Goal: Task Accomplishment & Management: Manage account settings

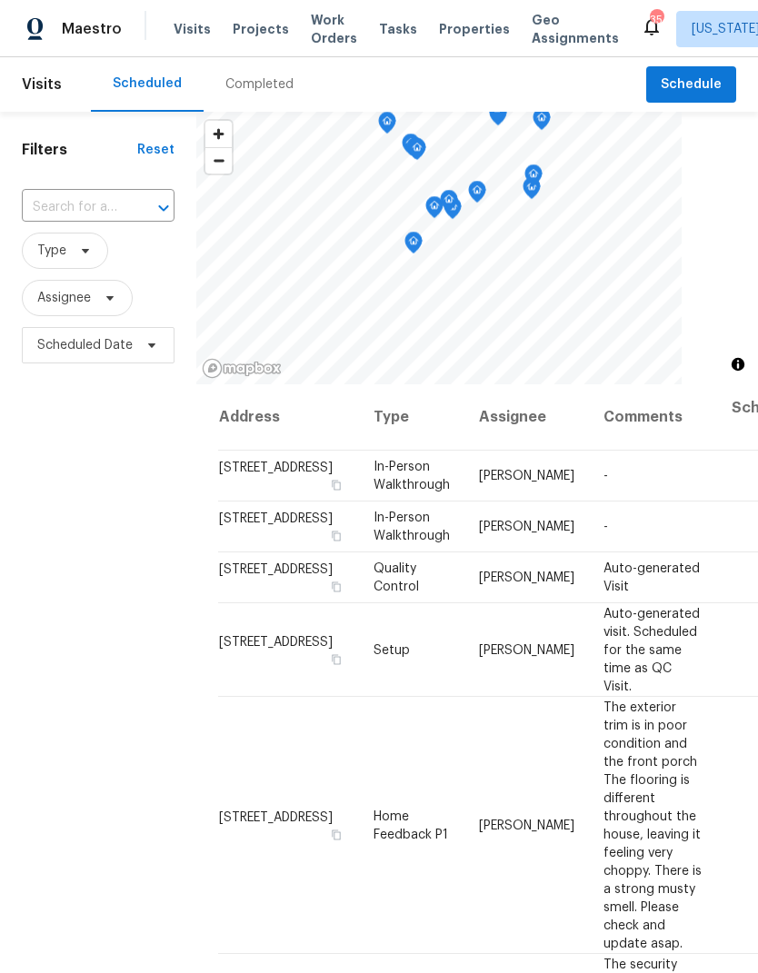
click at [324, 35] on span "Work Orders" at bounding box center [334, 29] width 46 height 36
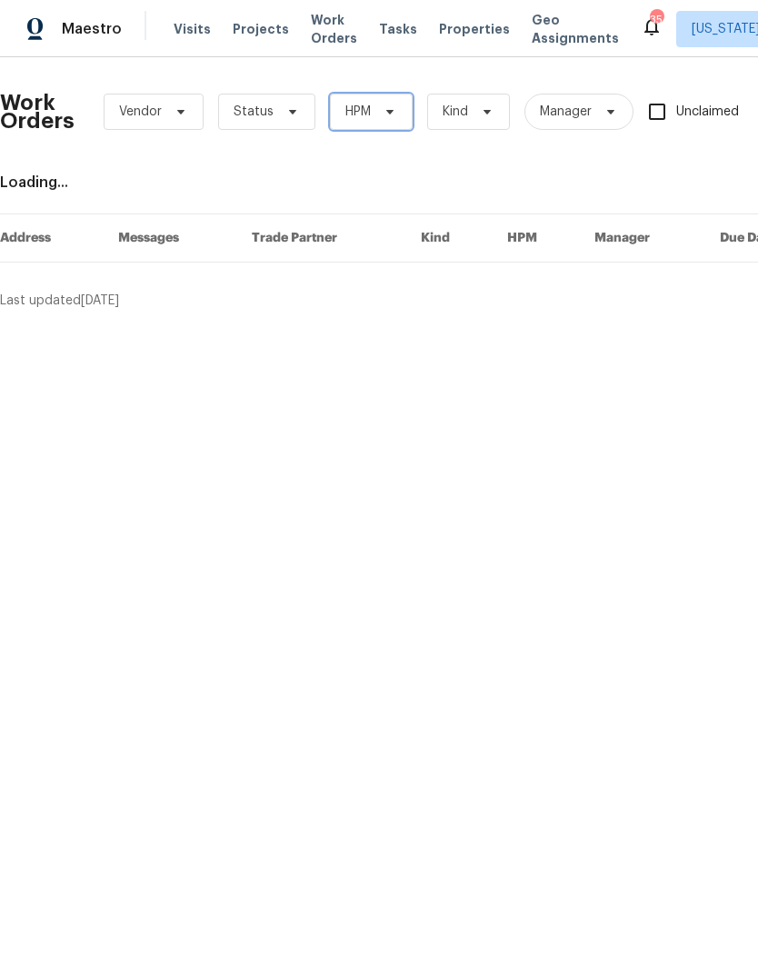
click at [387, 113] on icon at bounding box center [389, 112] width 7 height 5
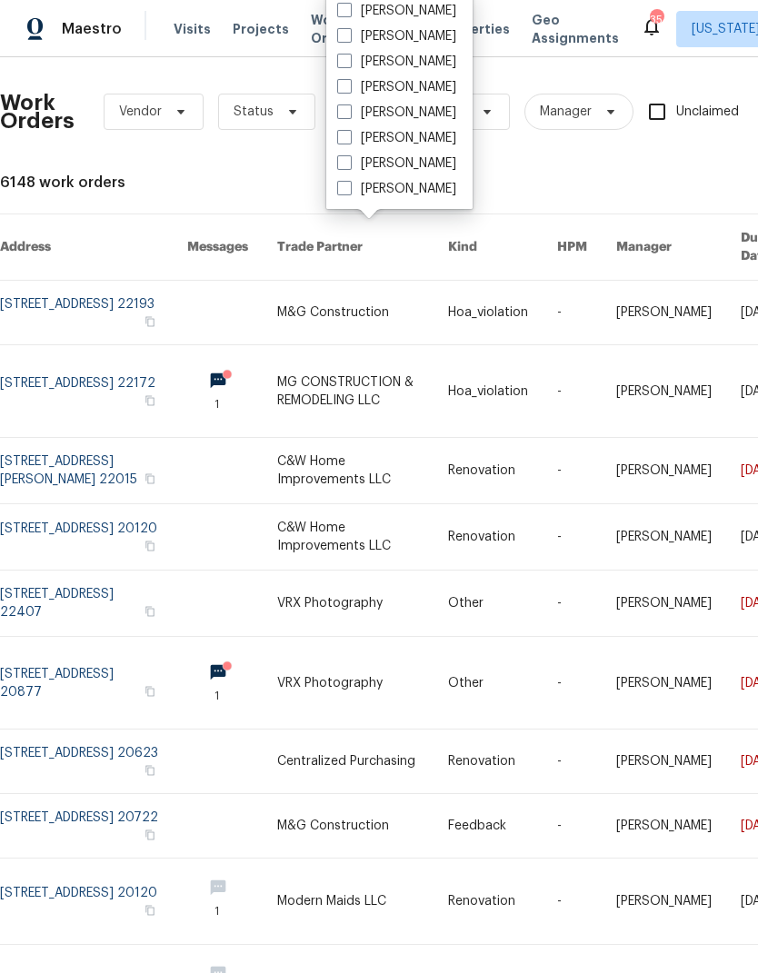
click at [347, 168] on span at bounding box center [344, 162] width 15 height 15
click at [347, 166] on input "[PERSON_NAME]" at bounding box center [343, 160] width 12 height 12
checkbox input "true"
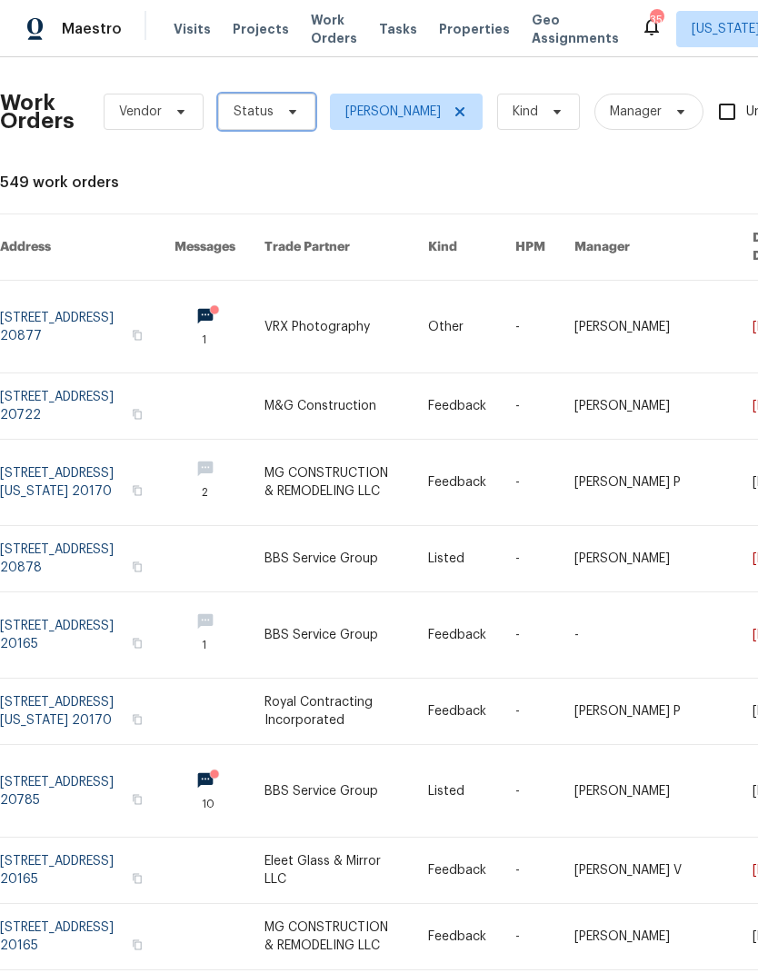
click at [271, 125] on span "Status" at bounding box center [266, 112] width 97 height 36
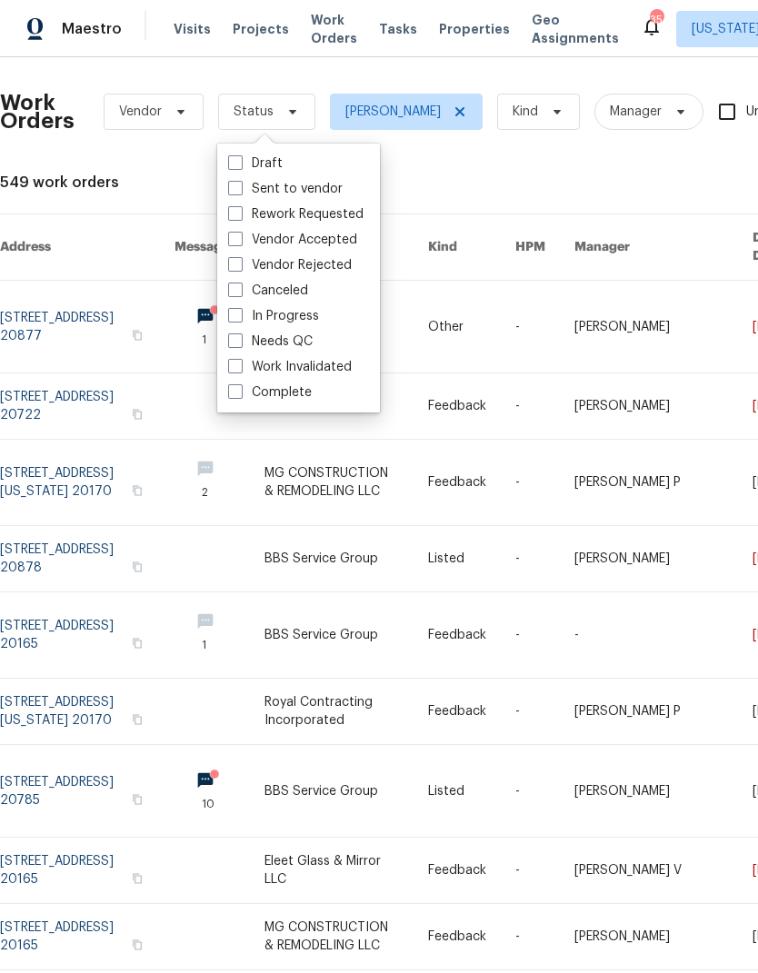
click at [239, 334] on span at bounding box center [235, 340] width 15 height 15
click at [239, 334] on input "Needs QC" at bounding box center [234, 339] width 12 height 12
checkbox input "true"
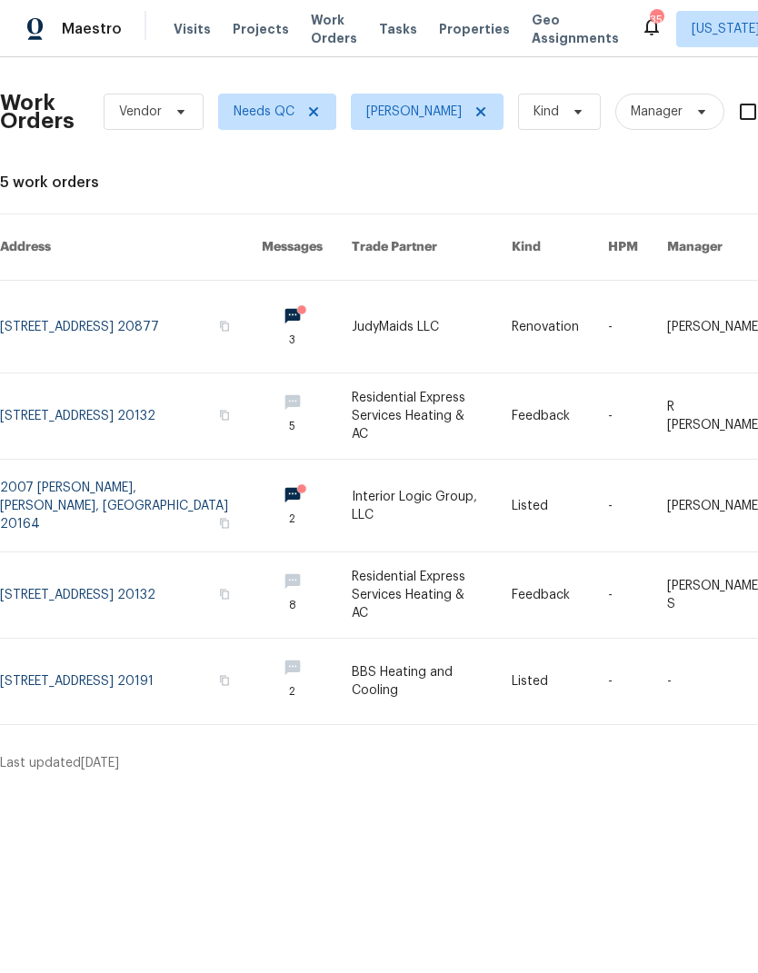
click at [88, 317] on link at bounding box center [131, 327] width 262 height 92
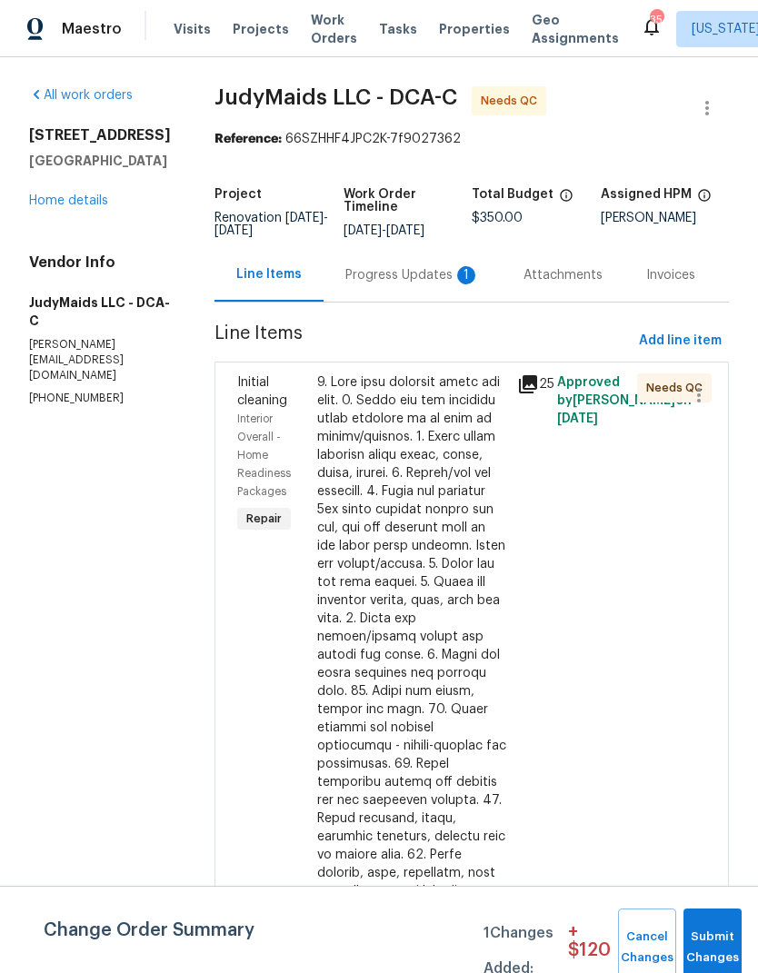
click at [422, 678] on div at bounding box center [411, 809] width 189 height 872
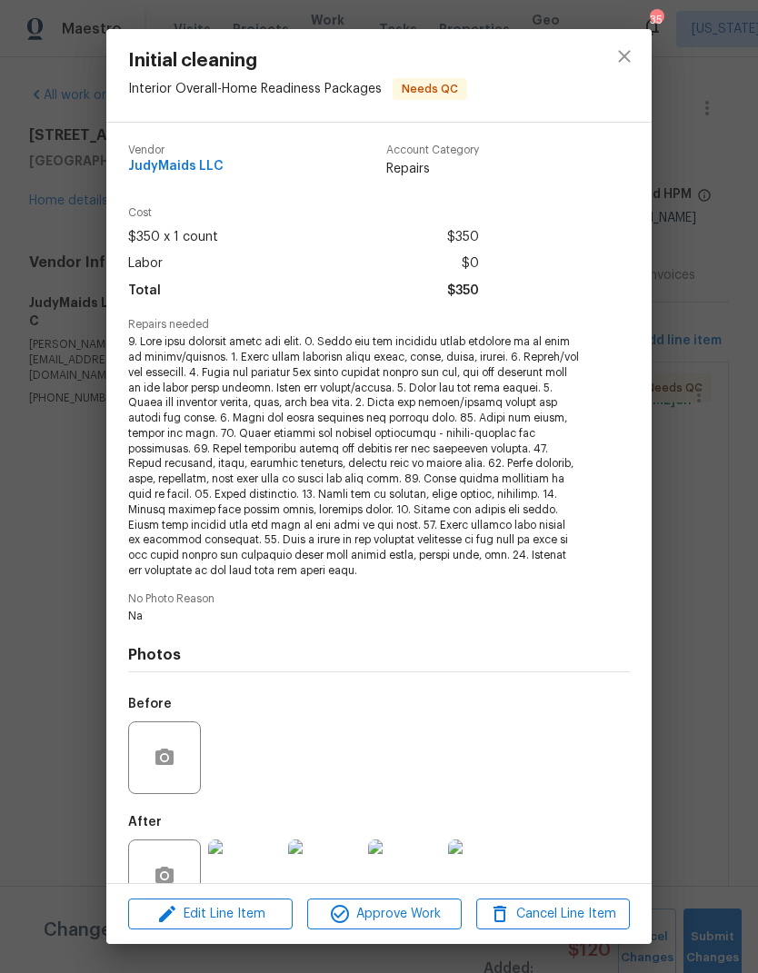
click at [229, 852] on img at bounding box center [244, 876] width 73 height 73
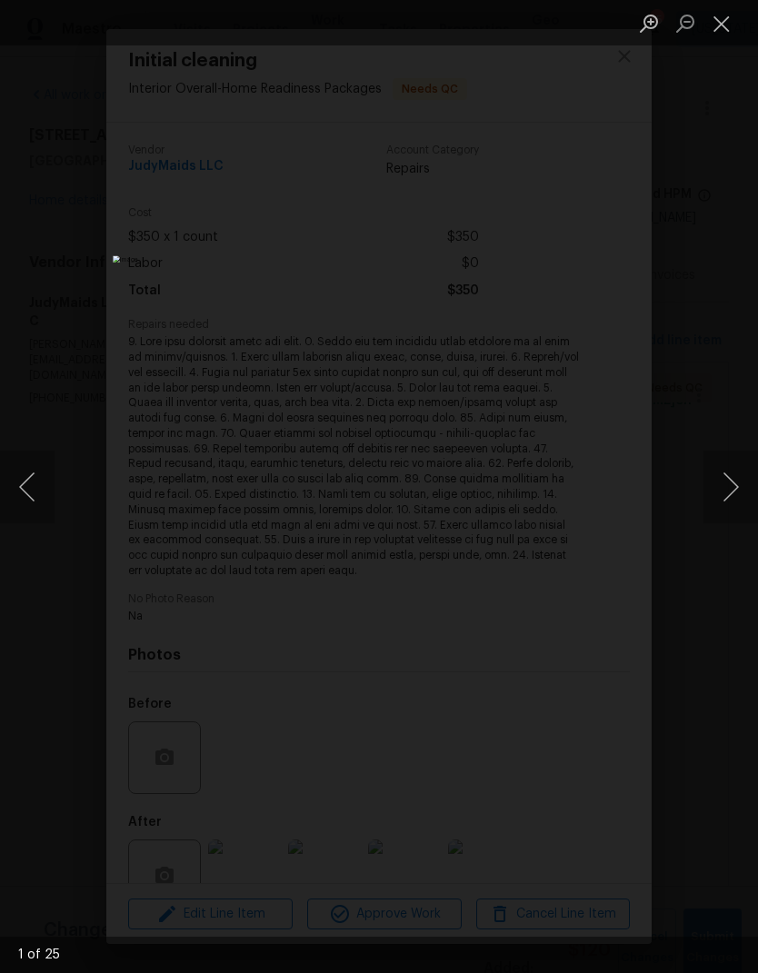
click at [716, 487] on button "Next image" at bounding box center [730, 487] width 55 height 73
click at [723, 492] on button "Next image" at bounding box center [730, 487] width 55 height 73
click at [724, 14] on button "Close lightbox" at bounding box center [721, 23] width 36 height 32
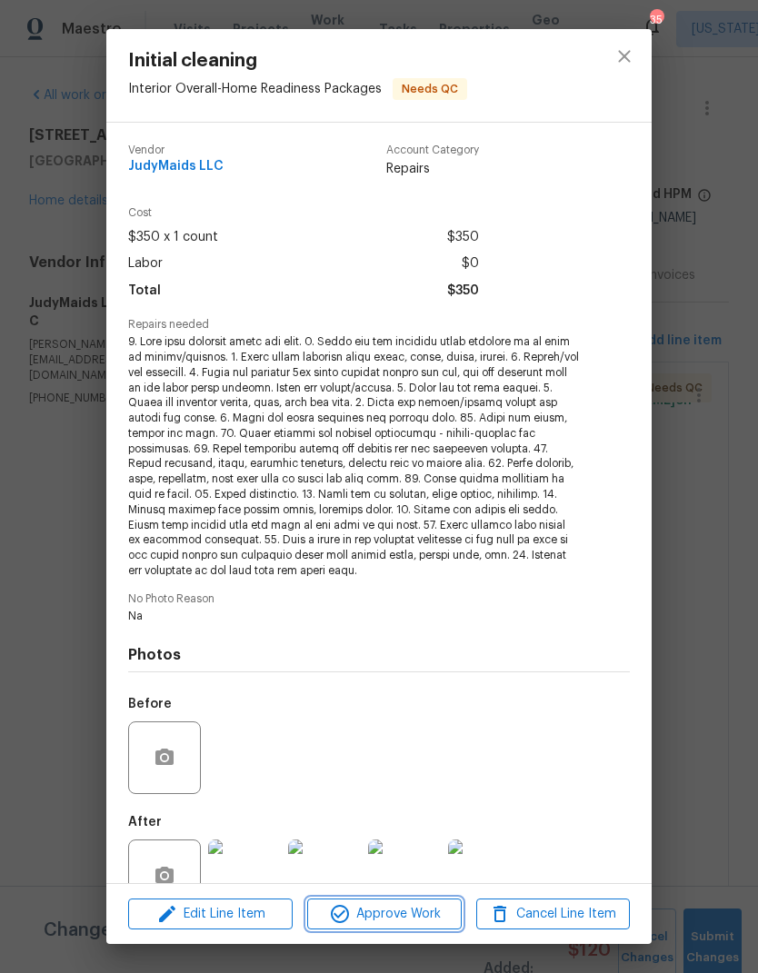
click at [379, 914] on span "Approve Work" at bounding box center [384, 914] width 143 height 23
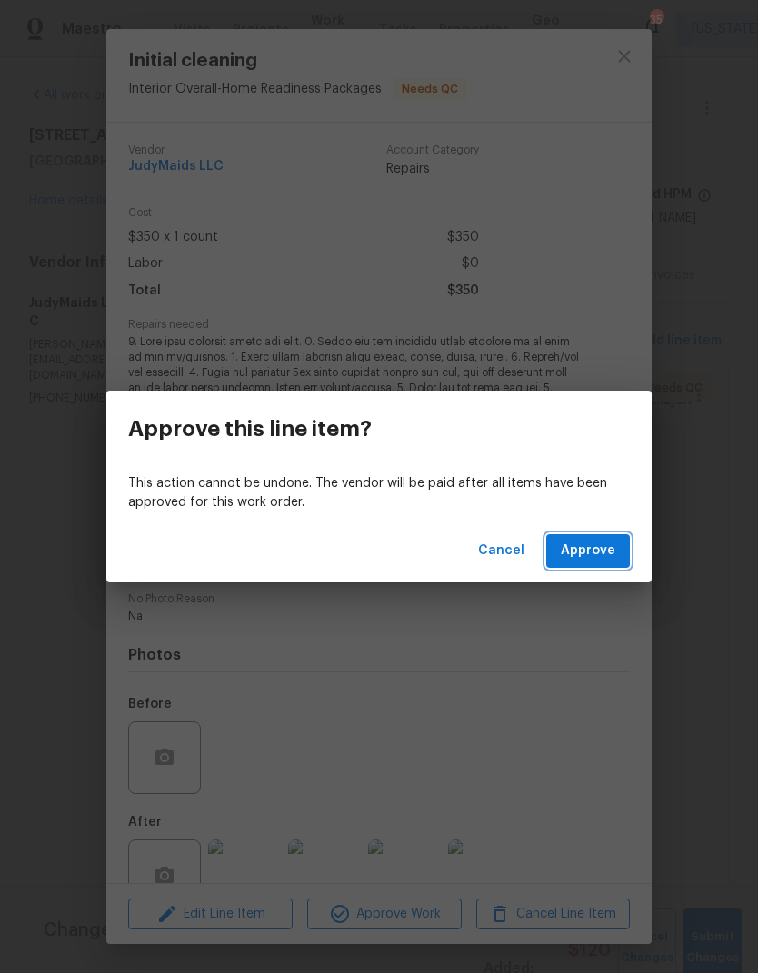
click at [592, 549] on span "Approve" at bounding box center [588, 551] width 55 height 23
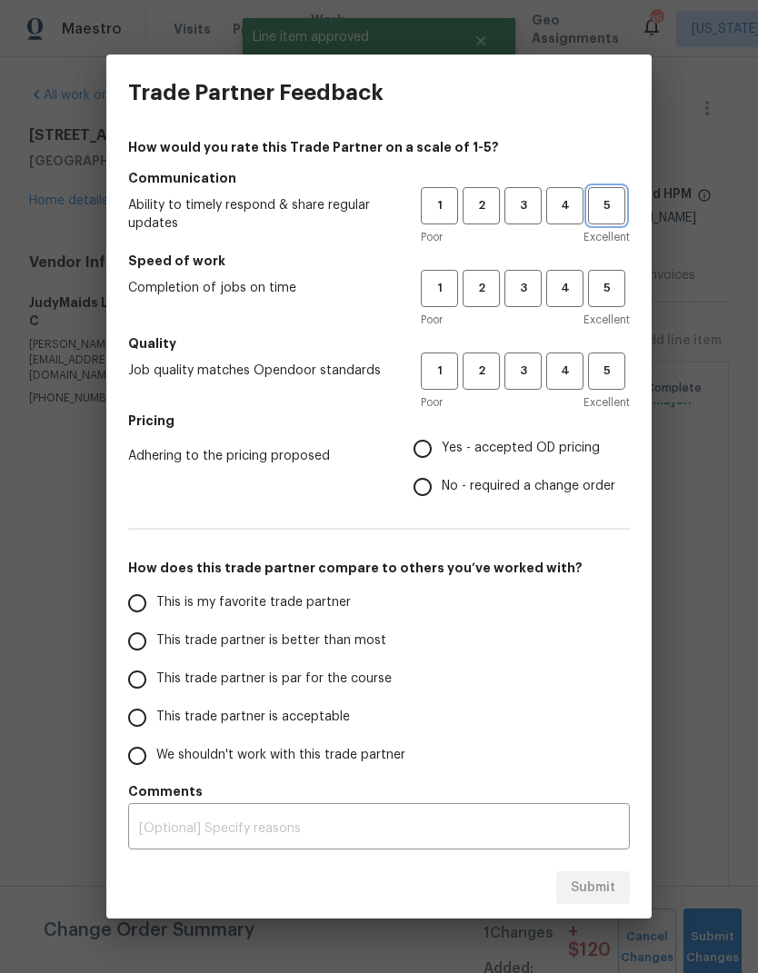
click at [599, 213] on span "5" at bounding box center [607, 205] width 34 height 21
click at [611, 298] on span "5" at bounding box center [607, 288] width 34 height 21
click at [590, 386] on button "5" at bounding box center [606, 371] width 37 height 37
click at [420, 450] on input "Yes - accepted OD pricing" at bounding box center [422, 449] width 38 height 38
radio input "true"
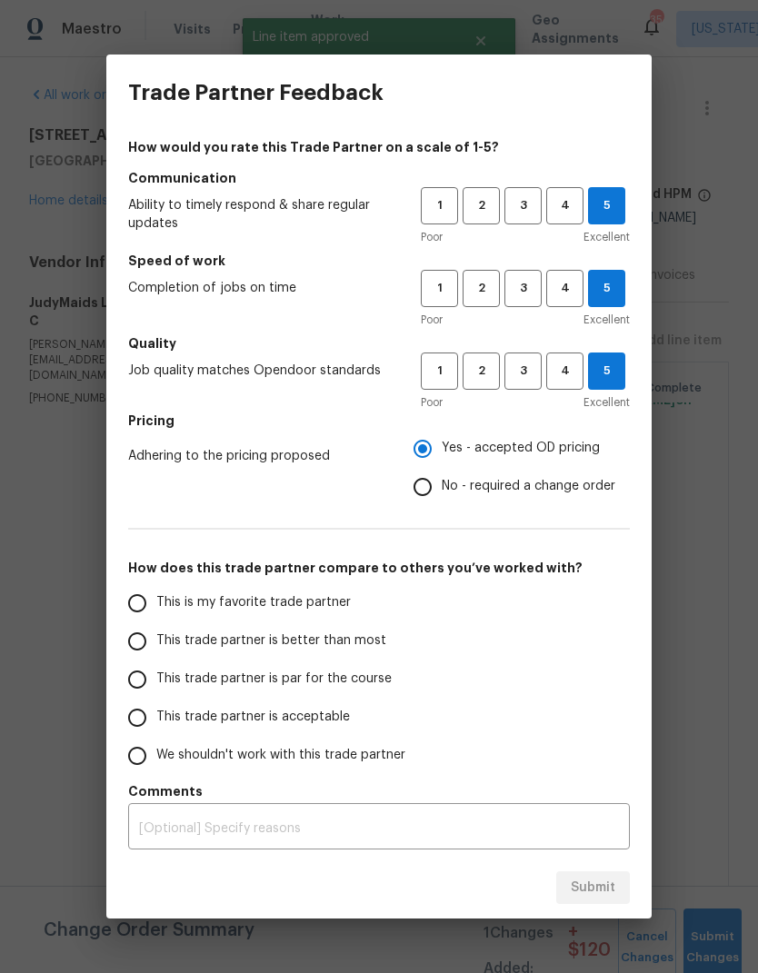
click at [128, 663] on input "This trade partner is par for the course" at bounding box center [137, 680] width 38 height 38
radio input "false"
click at [130, 643] on input "This trade partner is better than most" at bounding box center [137, 641] width 38 height 38
click at [595, 884] on span "Submit" at bounding box center [593, 888] width 45 height 23
radio input "true"
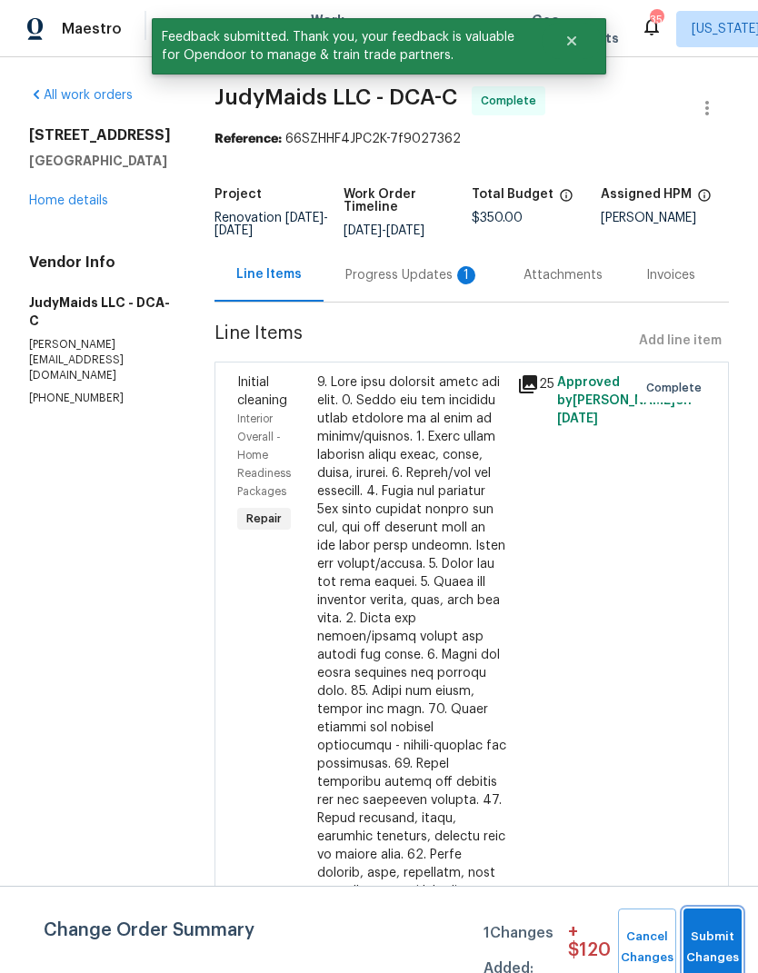
click at [715, 935] on button "Submit Changes" at bounding box center [712, 948] width 58 height 78
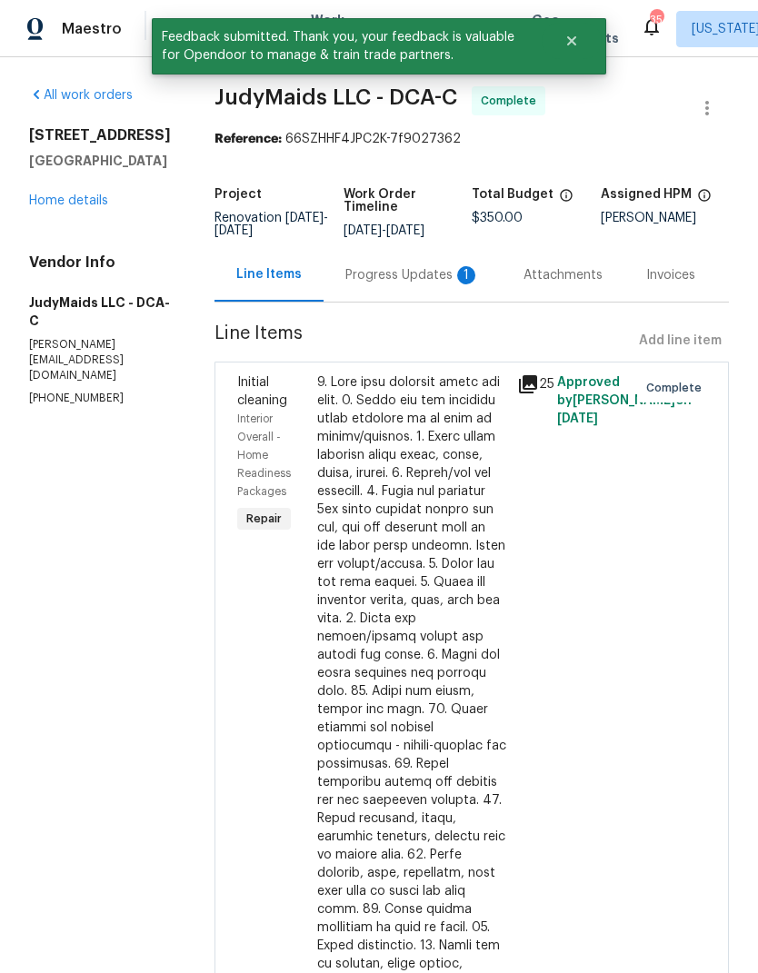
click at [88, 207] on link "Home details" at bounding box center [68, 200] width 79 height 13
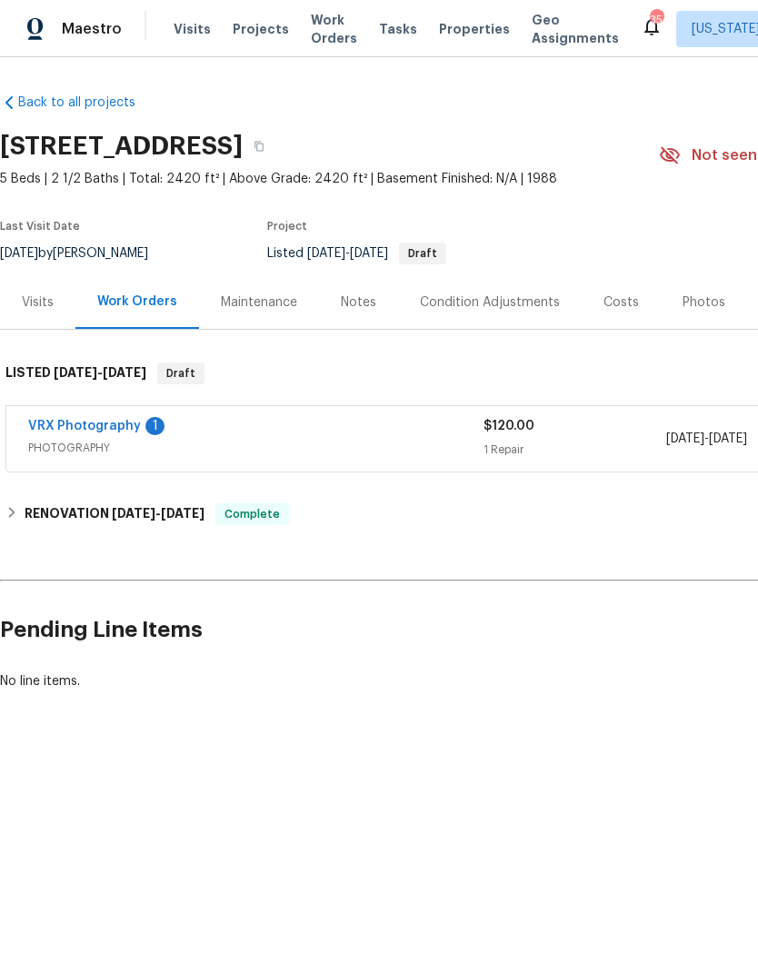
click at [115, 421] on link "VRX Photography" at bounding box center [84, 426] width 113 height 13
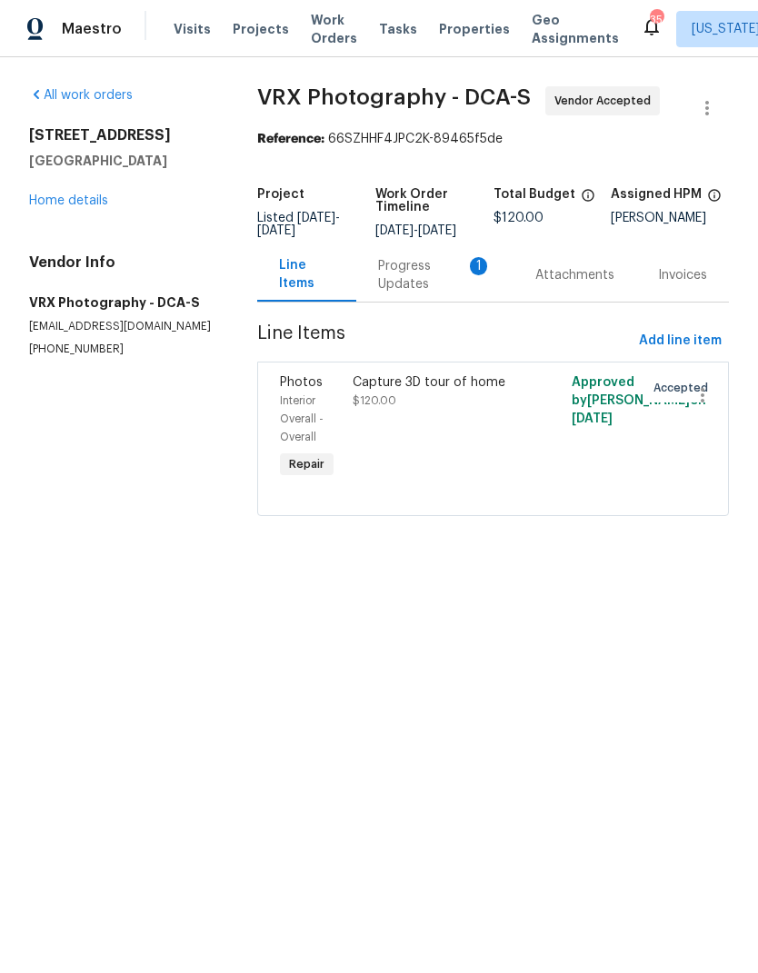
click at [426, 286] on div "Progress Updates 1" at bounding box center [435, 275] width 114 height 36
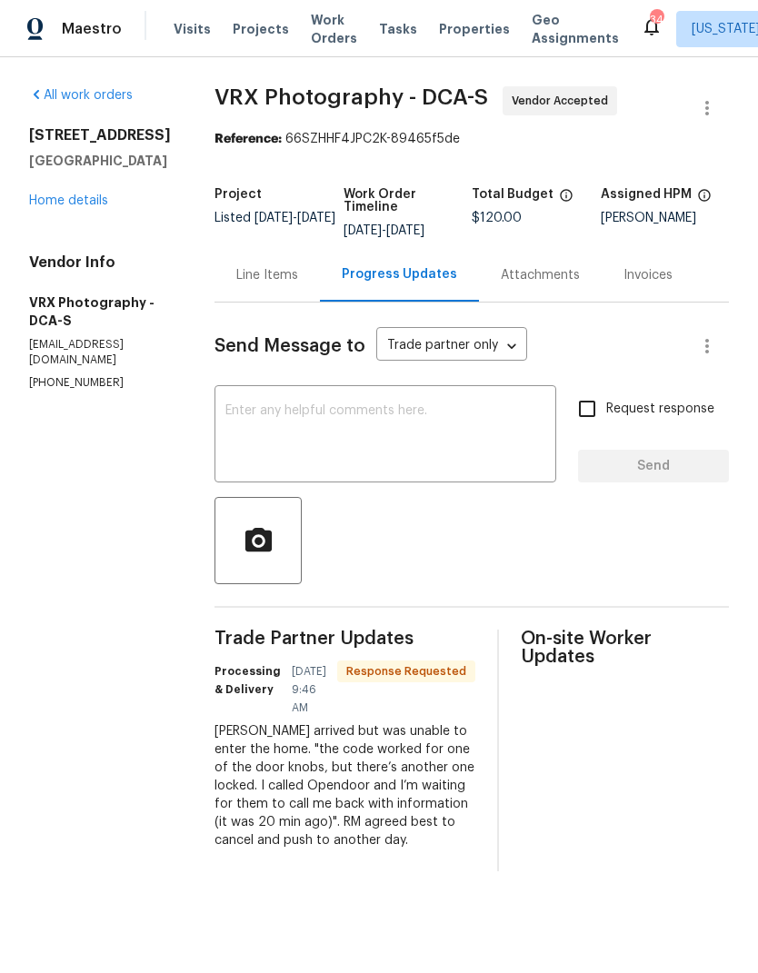
click at [70, 207] on link "Home details" at bounding box center [68, 200] width 79 height 13
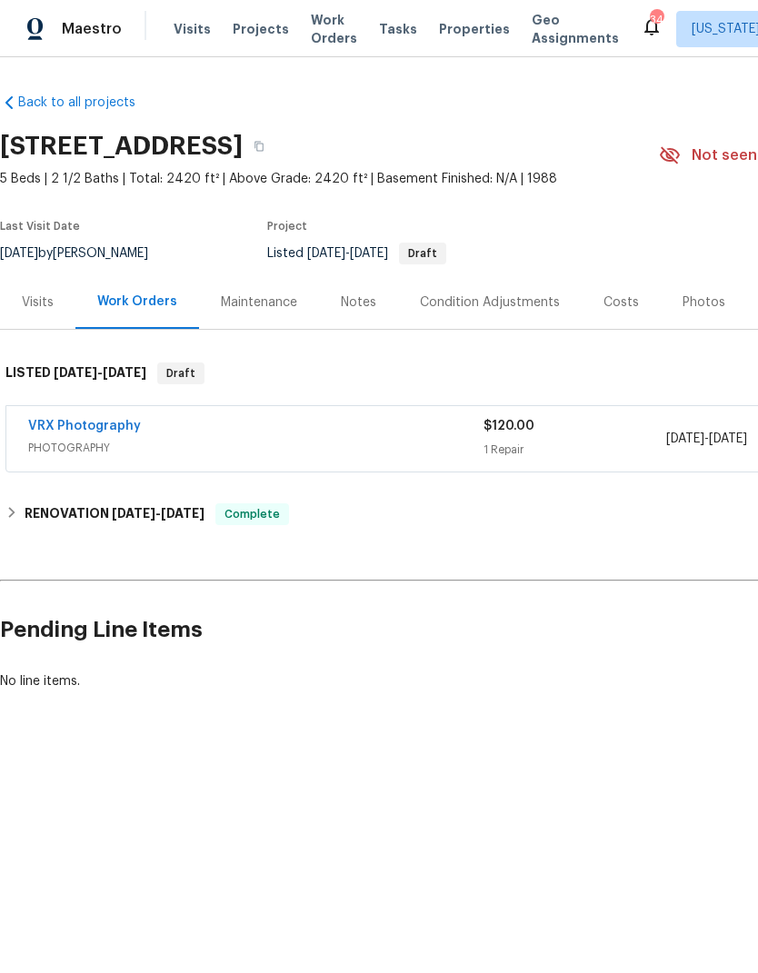
click at [312, 27] on span "Work Orders" at bounding box center [334, 29] width 46 height 36
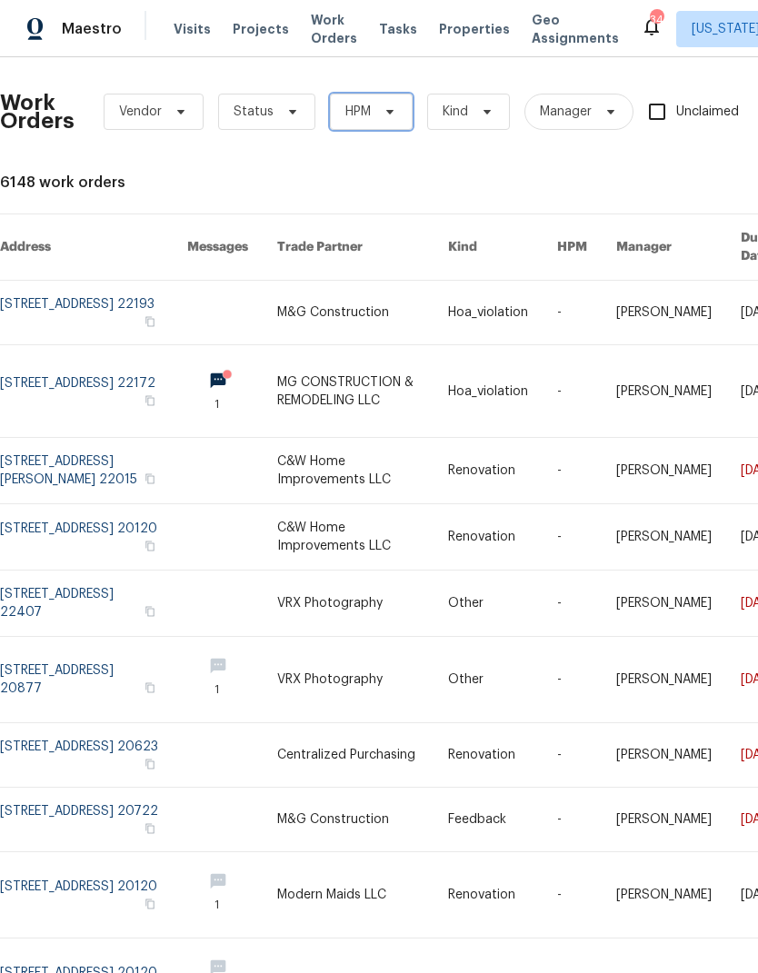
click at [384, 114] on icon at bounding box center [390, 111] width 15 height 15
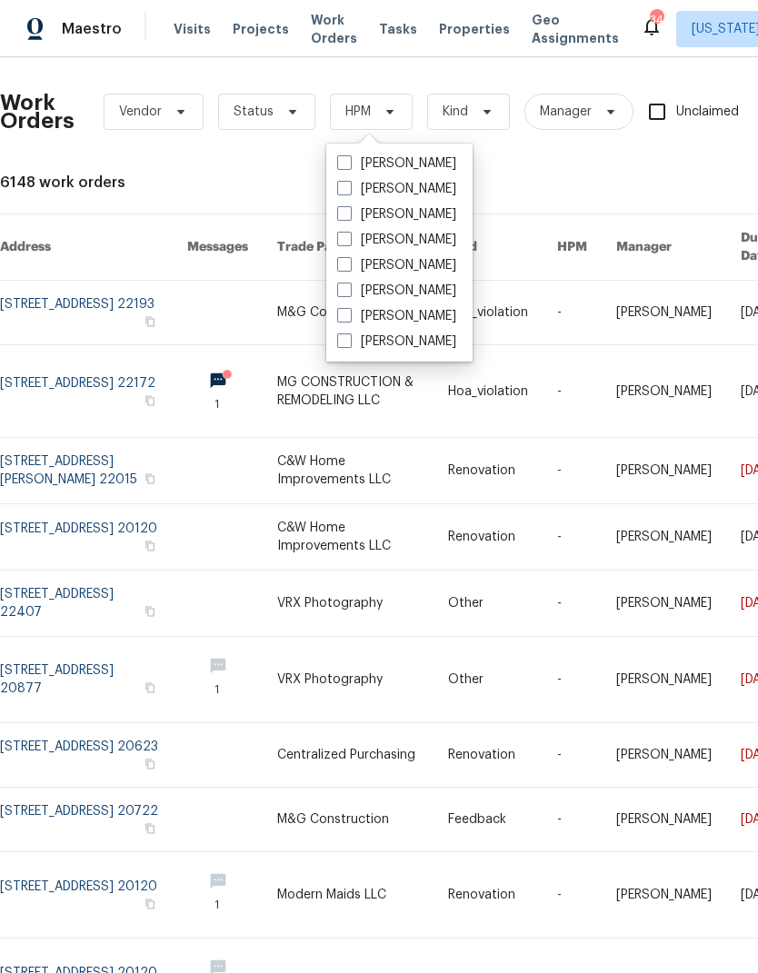
click at [344, 314] on span at bounding box center [344, 315] width 15 height 15
click at [344, 314] on input "[PERSON_NAME]" at bounding box center [343, 313] width 12 height 12
checkbox input "true"
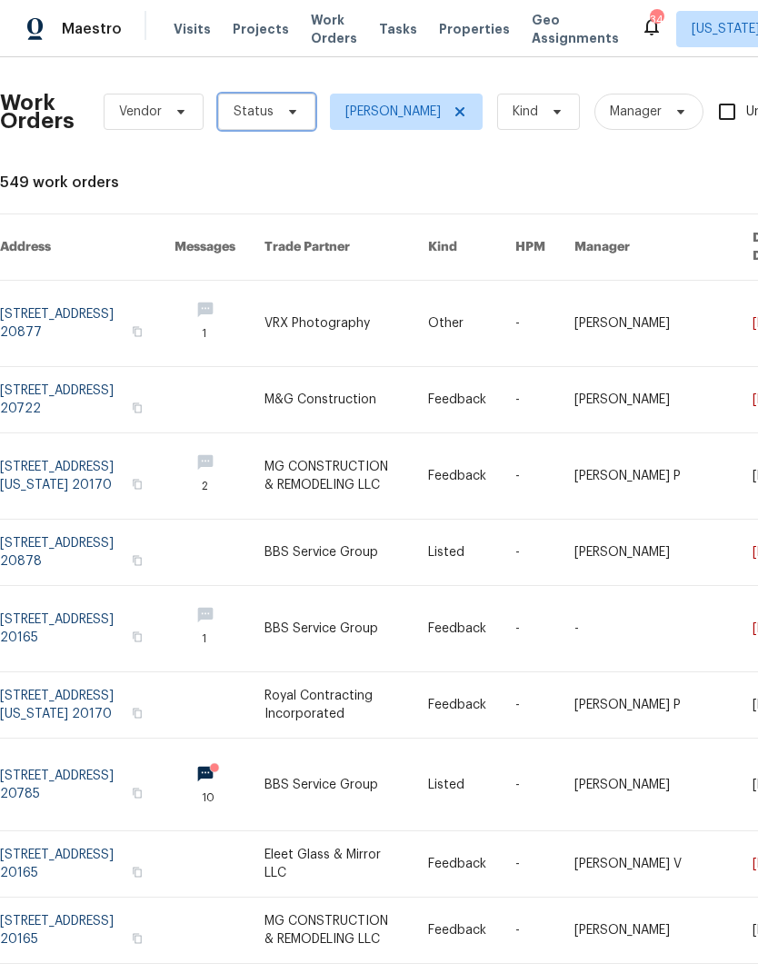
click at [273, 111] on span "Status" at bounding box center [266, 112] width 97 height 36
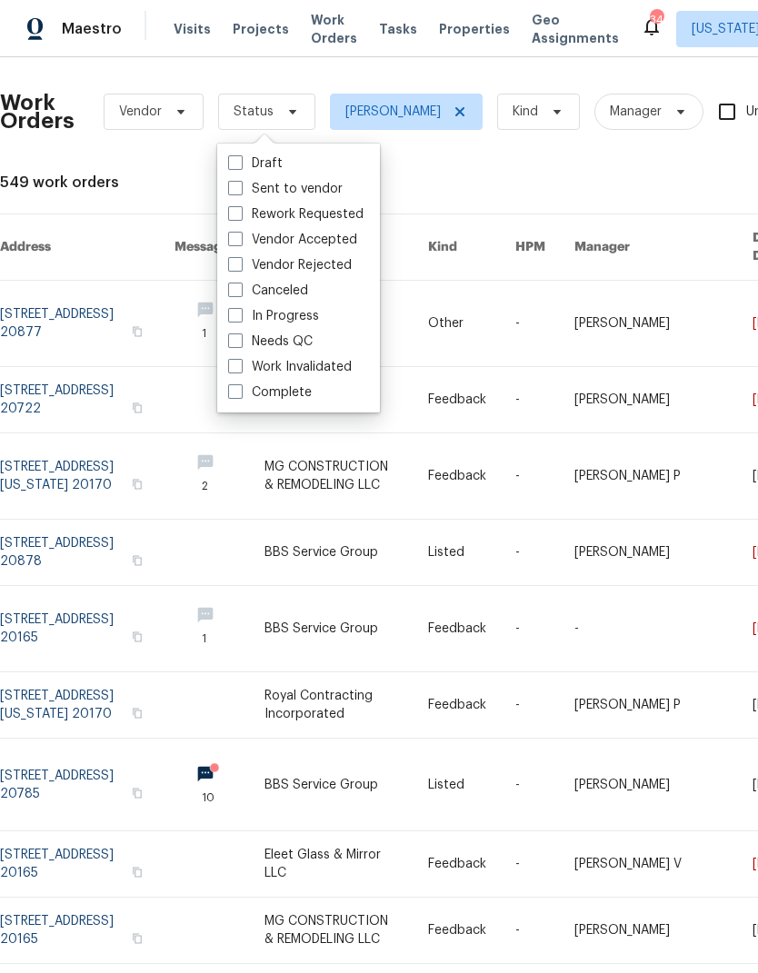
click at [237, 337] on span at bounding box center [235, 340] width 15 height 15
click at [237, 337] on input "Needs QC" at bounding box center [234, 339] width 12 height 12
checkbox input "true"
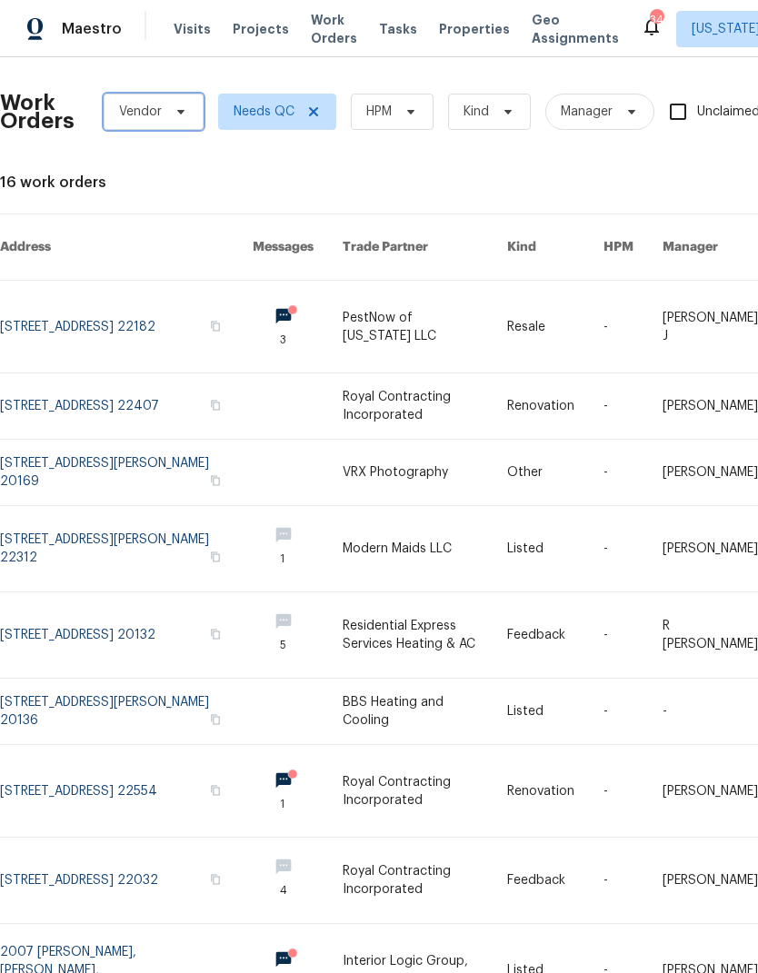
click at [157, 123] on span "Vendor" at bounding box center [154, 112] width 100 height 36
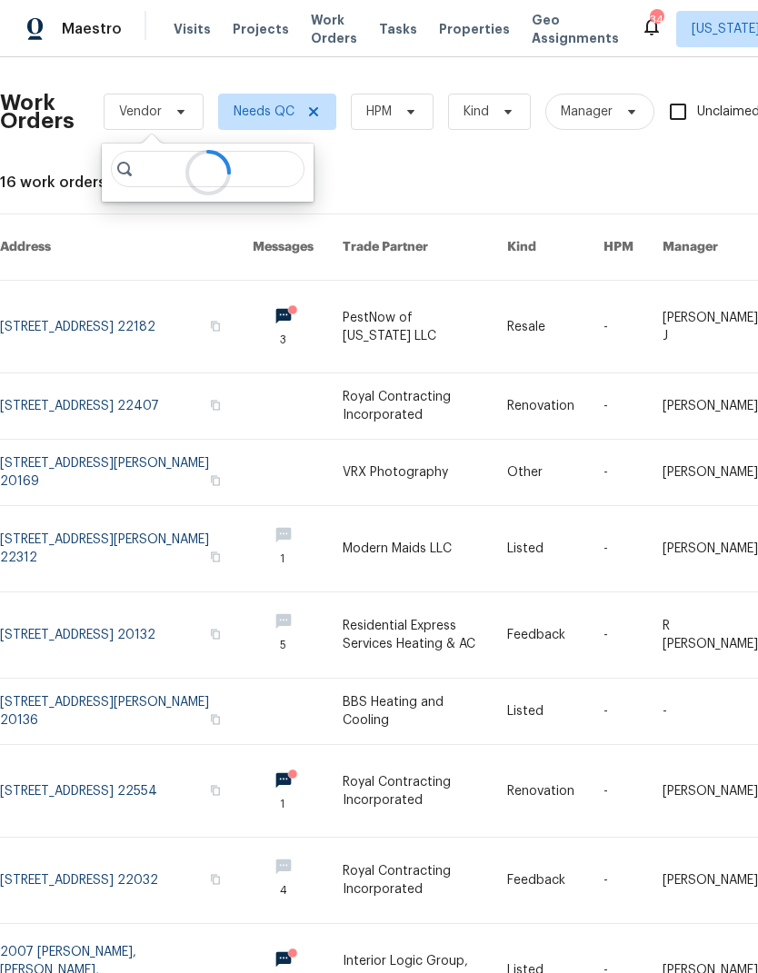
click at [409, 166] on div "Work Orders Vendor Needs QC HPM Kind Manager Unclaimed ​ View Reno Index 16 wor…" at bounding box center [513, 601] width 1027 height 1059
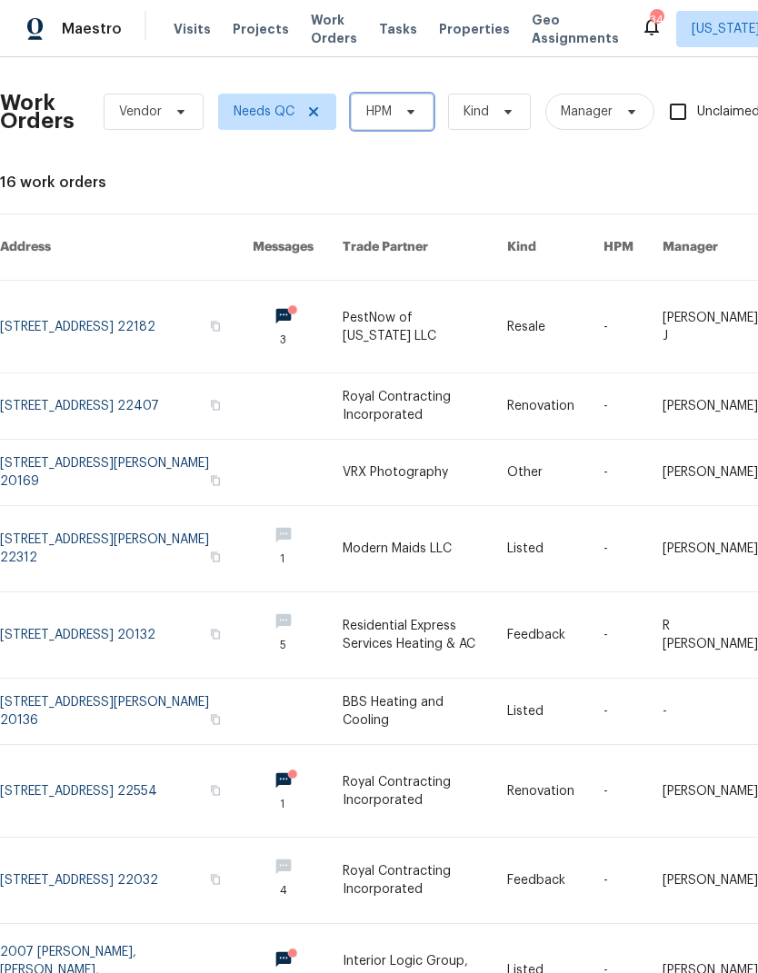
click at [403, 115] on icon at bounding box center [410, 111] width 15 height 15
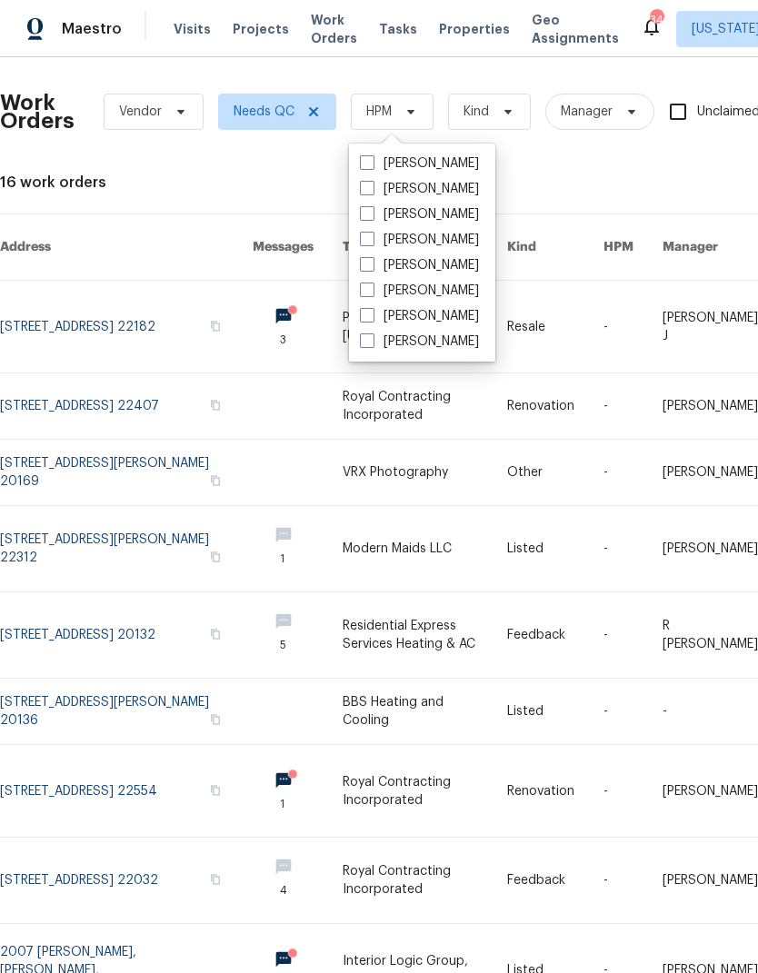
click at [360, 318] on span at bounding box center [367, 315] width 15 height 15
click at [360, 318] on input "[PERSON_NAME]" at bounding box center [366, 313] width 12 height 12
checkbox input "true"
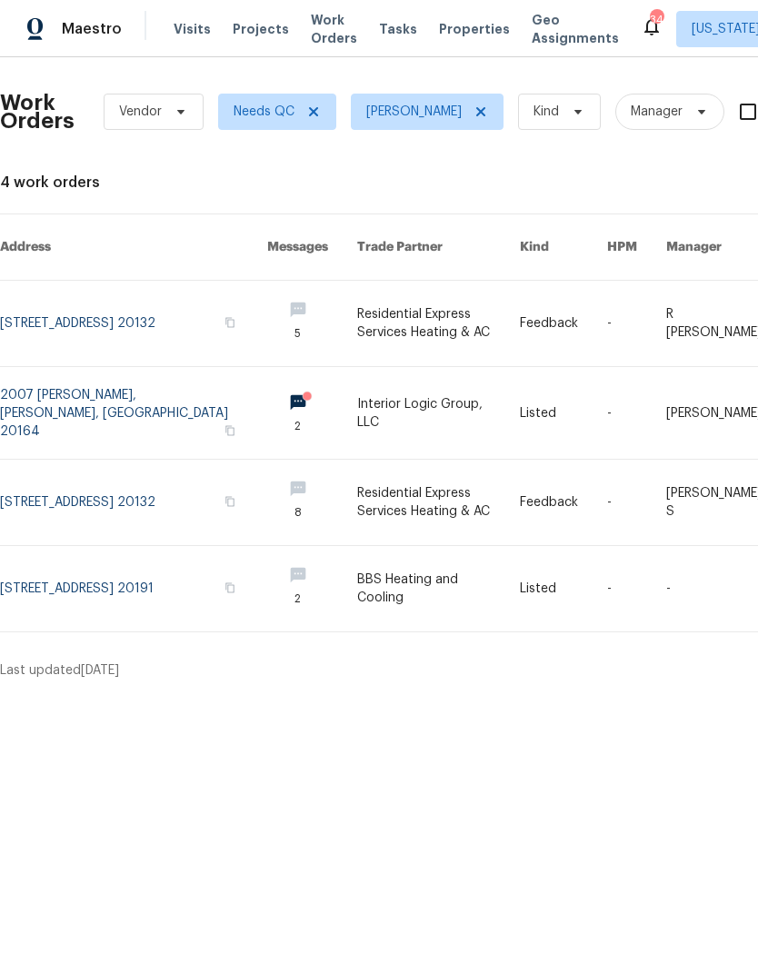
click at [44, 560] on link at bounding box center [133, 588] width 267 height 85
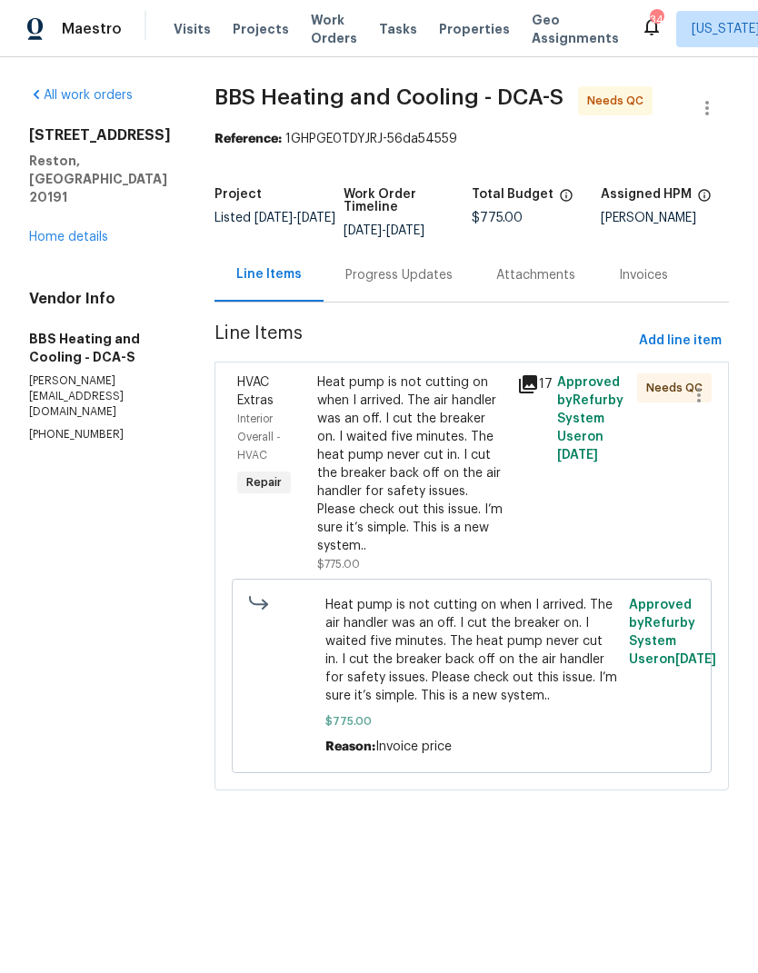
click at [539, 386] on icon at bounding box center [528, 384] width 22 height 22
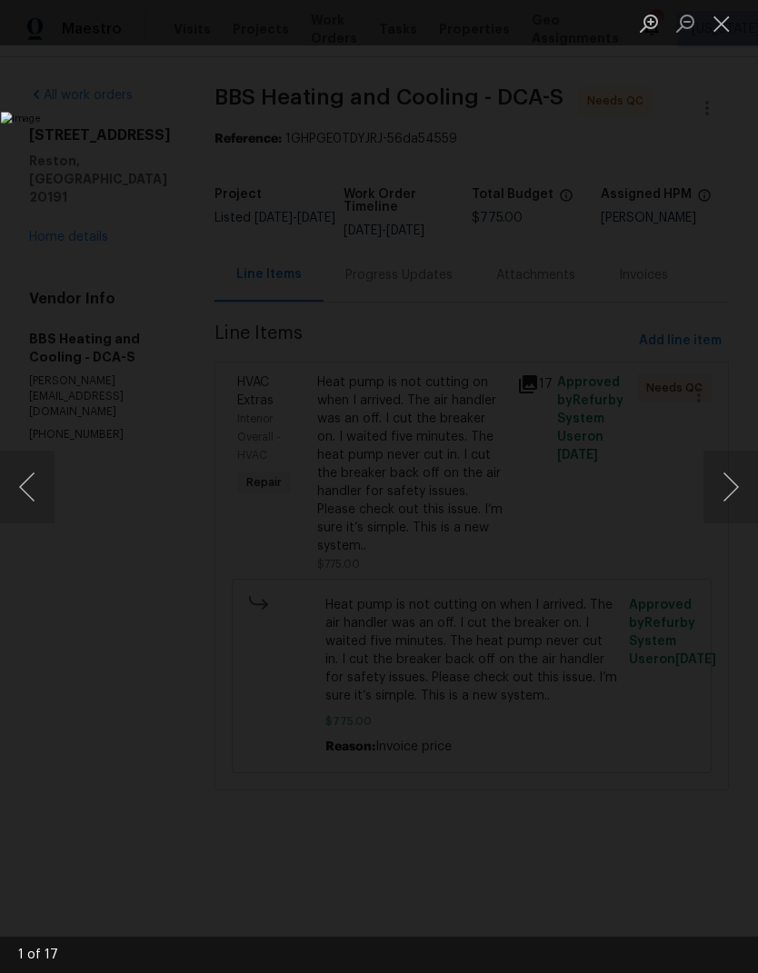
click at [734, 467] on button "Next image" at bounding box center [730, 487] width 55 height 73
click at [732, 469] on button "Next image" at bounding box center [730, 487] width 55 height 73
click at [728, 473] on button "Next image" at bounding box center [730, 487] width 55 height 73
click at [731, 464] on button "Next image" at bounding box center [730, 487] width 55 height 73
click at [735, 464] on button "Next image" at bounding box center [730, 487] width 55 height 73
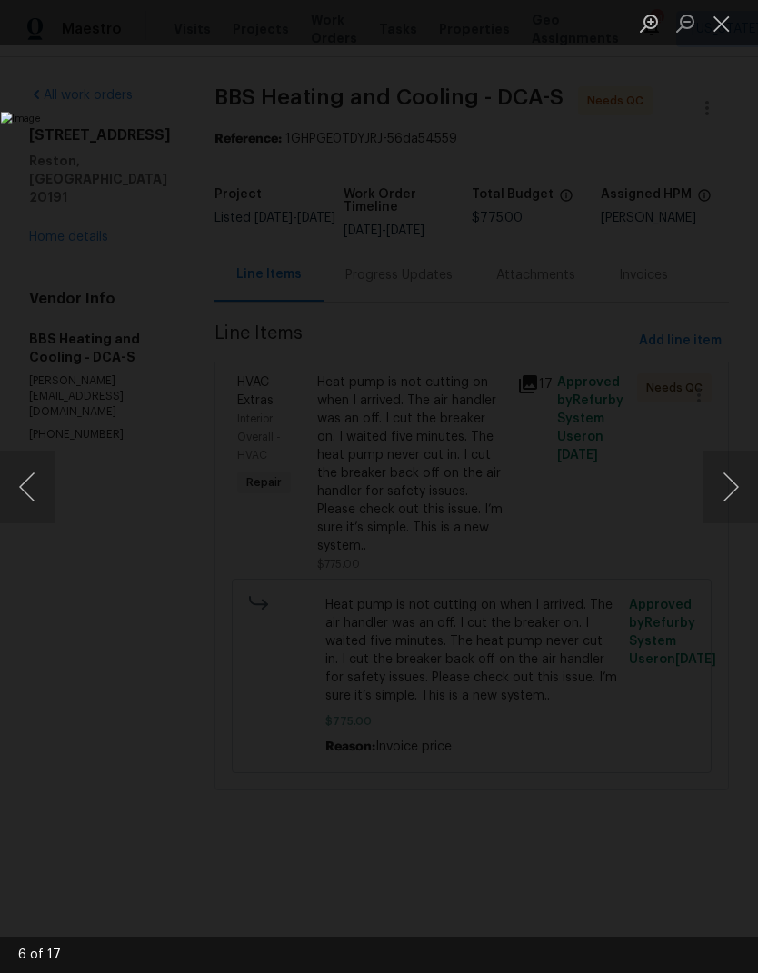
click at [733, 461] on button "Next image" at bounding box center [730, 487] width 55 height 73
click at [732, 22] on button "Close lightbox" at bounding box center [721, 23] width 36 height 32
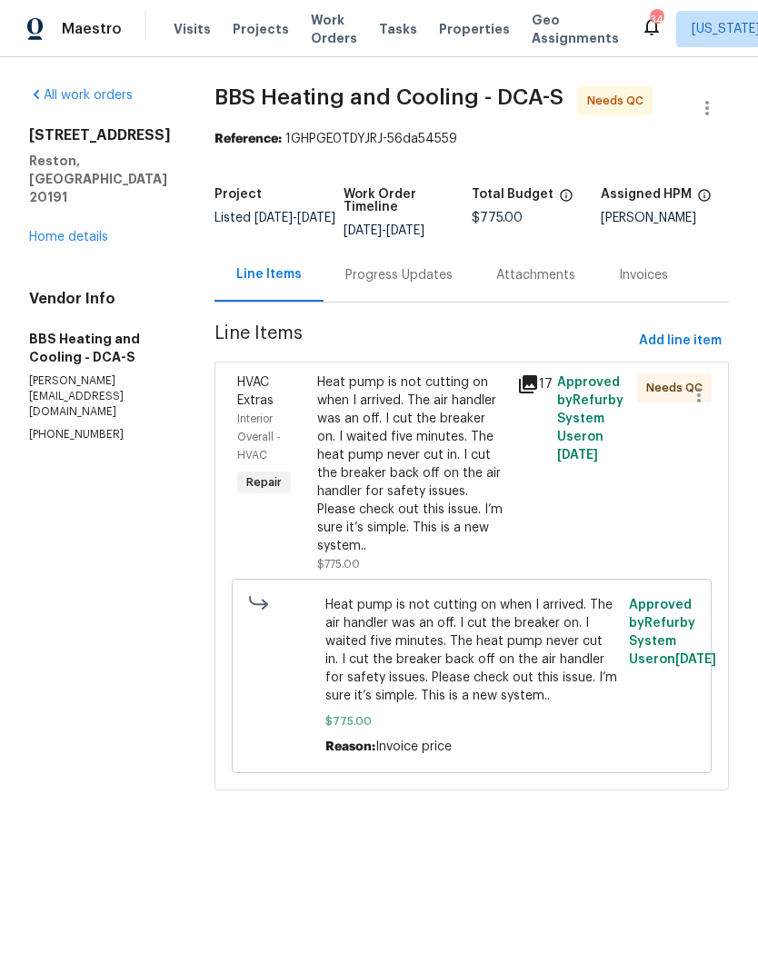
click at [432, 502] on div "Heat pump is not cutting on when I arrived. The air handler was an off. I cut t…" at bounding box center [411, 464] width 189 height 182
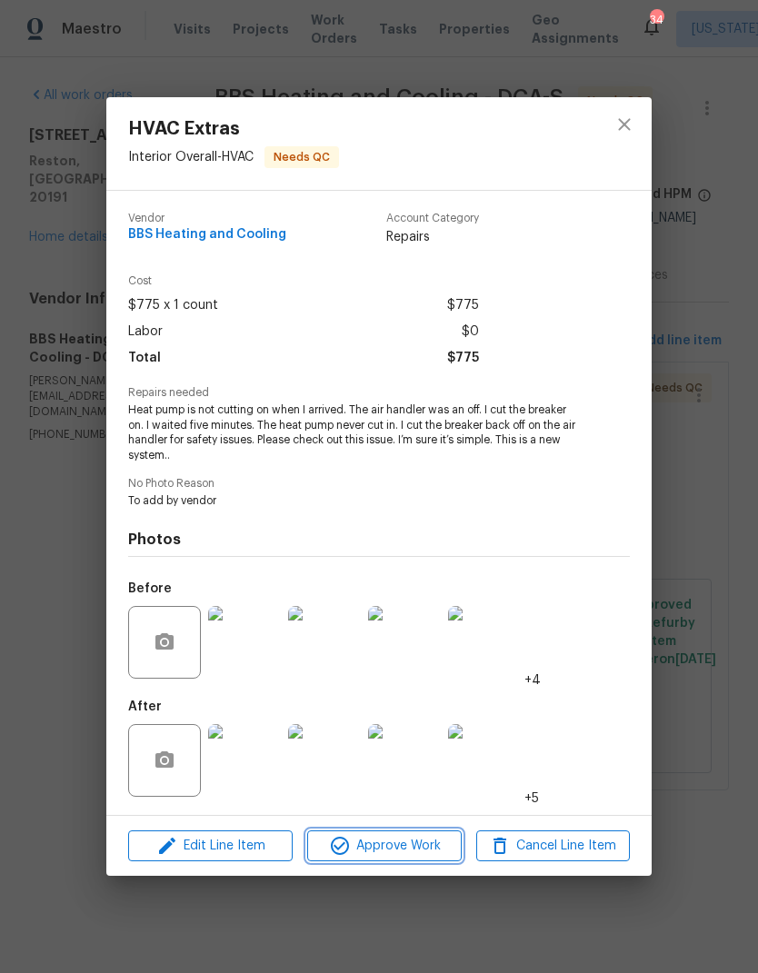
click at [400, 850] on span "Approve Work" at bounding box center [384, 846] width 143 height 23
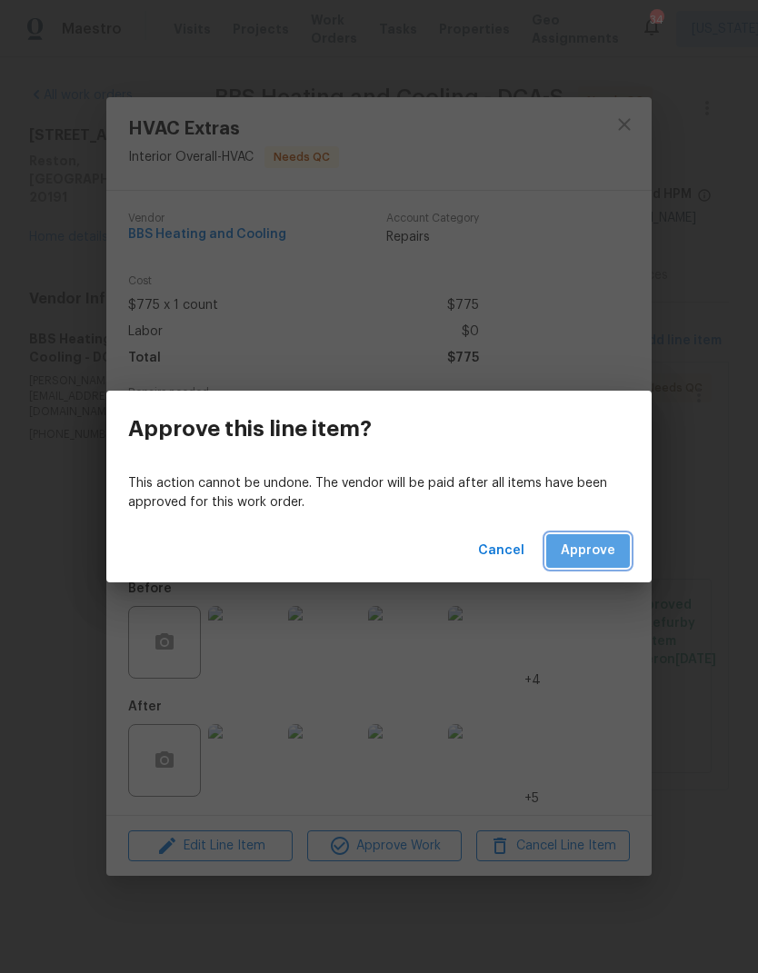
click at [605, 536] on button "Approve" at bounding box center [588, 551] width 84 height 34
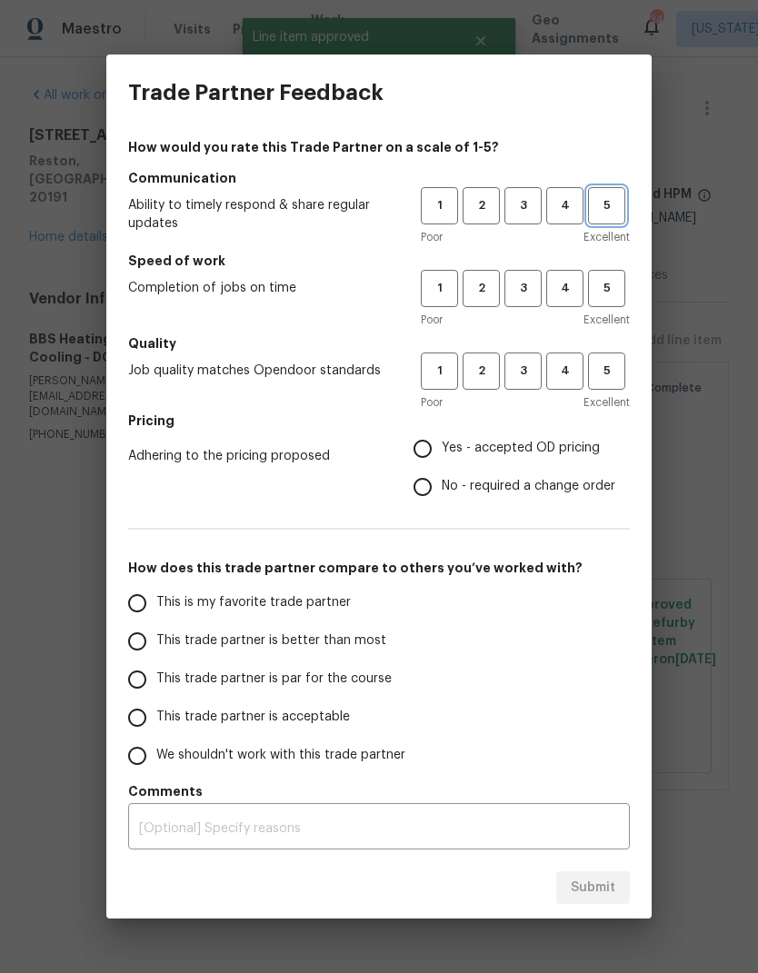
click at [599, 200] on span "5" at bounding box center [607, 205] width 34 height 21
click at [623, 287] on button "5" at bounding box center [606, 288] width 37 height 37
click at [617, 368] on span "5" at bounding box center [607, 371] width 34 height 21
click at [435, 449] on input "Yes - accepted OD pricing" at bounding box center [422, 449] width 38 height 38
radio input "true"
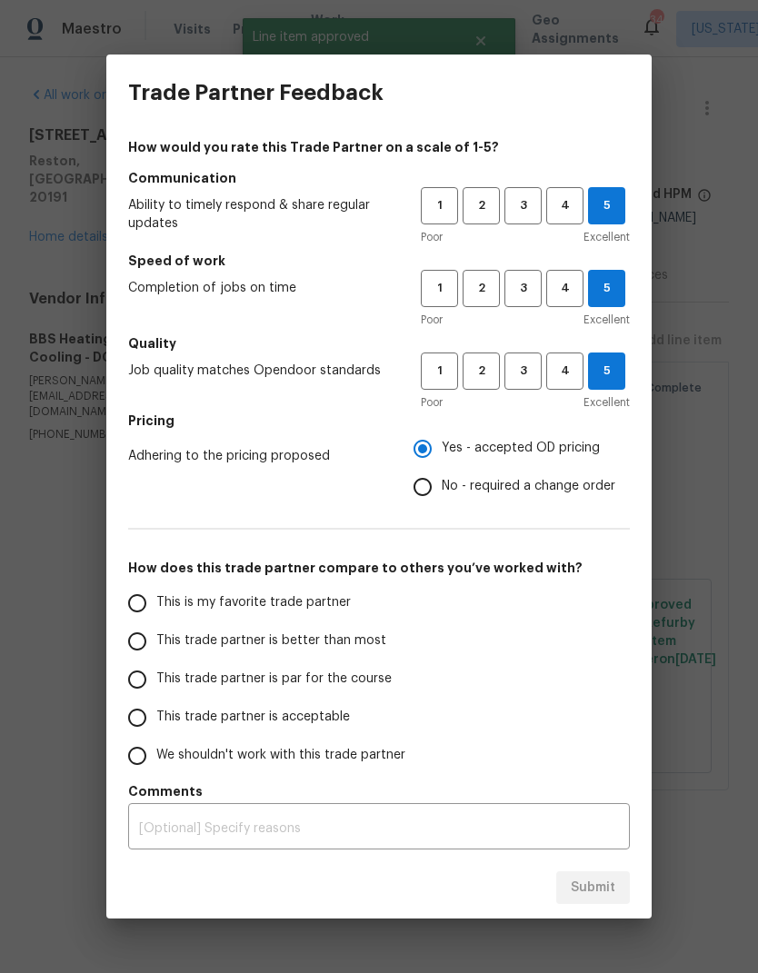
click at [164, 631] on span "This trade partner is better than most" at bounding box center [271, 640] width 230 height 19
click at [156, 631] on input "This trade partner is better than most" at bounding box center [137, 641] width 38 height 38
click at [602, 889] on span "Submit" at bounding box center [593, 888] width 45 height 23
radio input "true"
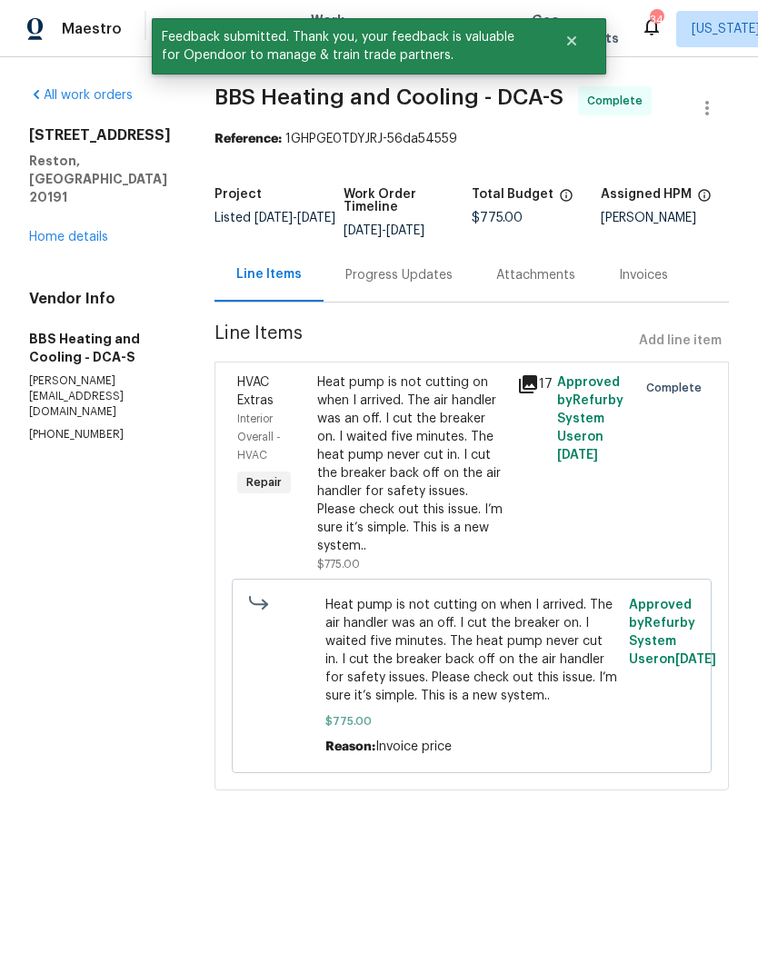
click at [108, 94] on link "All work orders" at bounding box center [81, 95] width 104 height 13
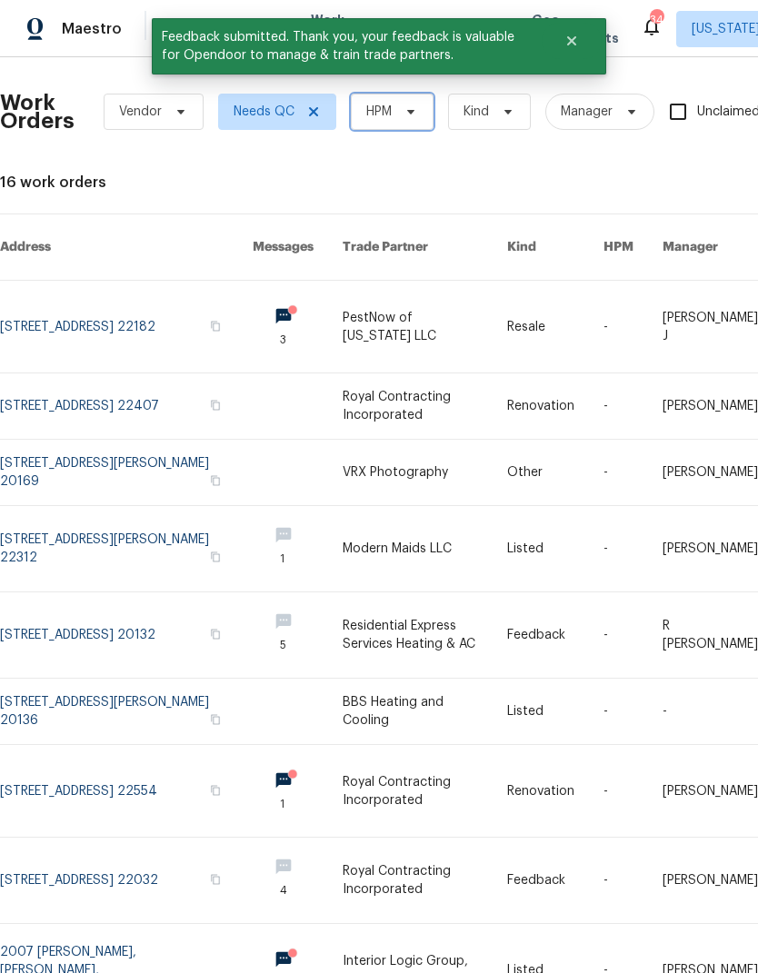
click at [398, 121] on span "HPM" at bounding box center [392, 112] width 83 height 36
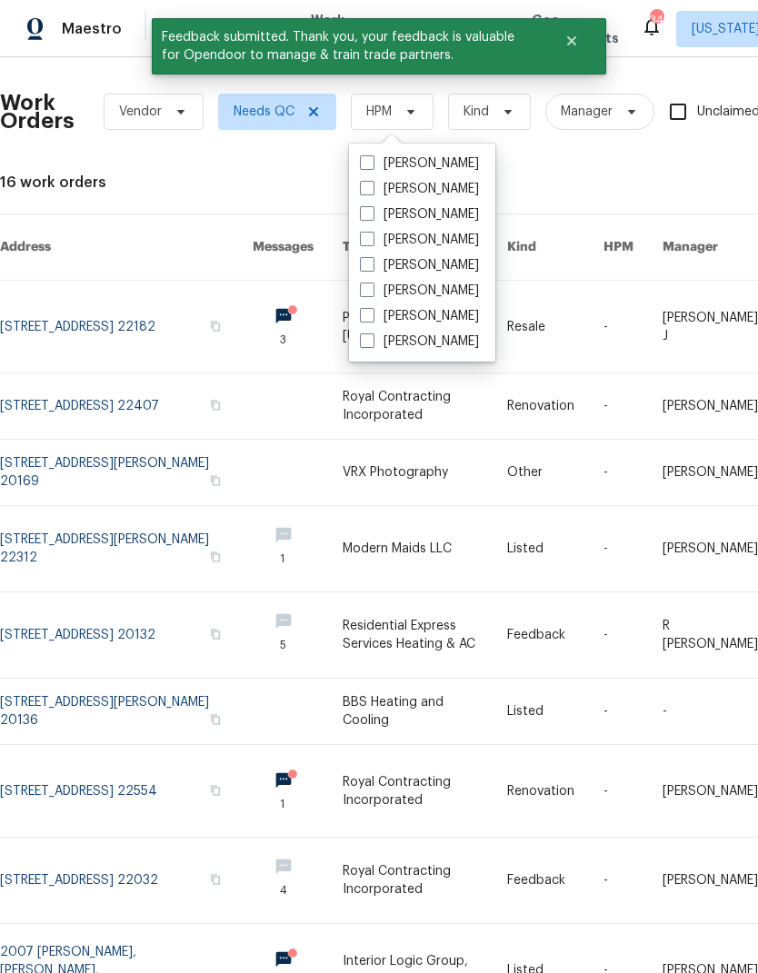
click at [370, 319] on span at bounding box center [367, 315] width 15 height 15
click at [370, 319] on input "[PERSON_NAME]" at bounding box center [366, 313] width 12 height 12
checkbox input "true"
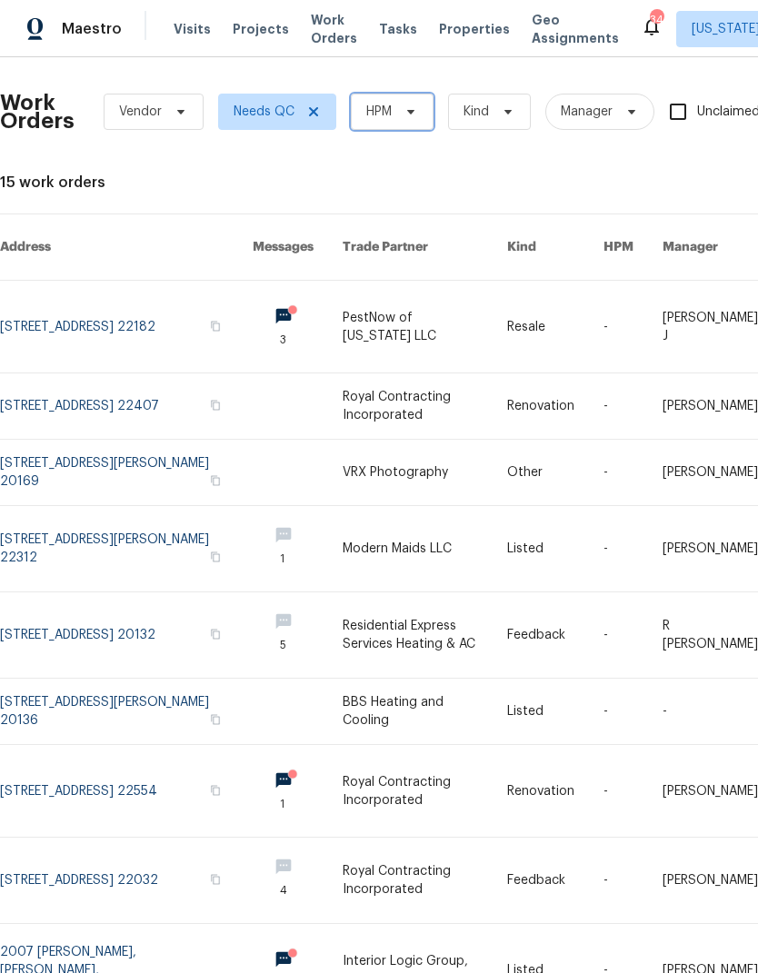
click at [394, 128] on span "HPM" at bounding box center [392, 112] width 83 height 36
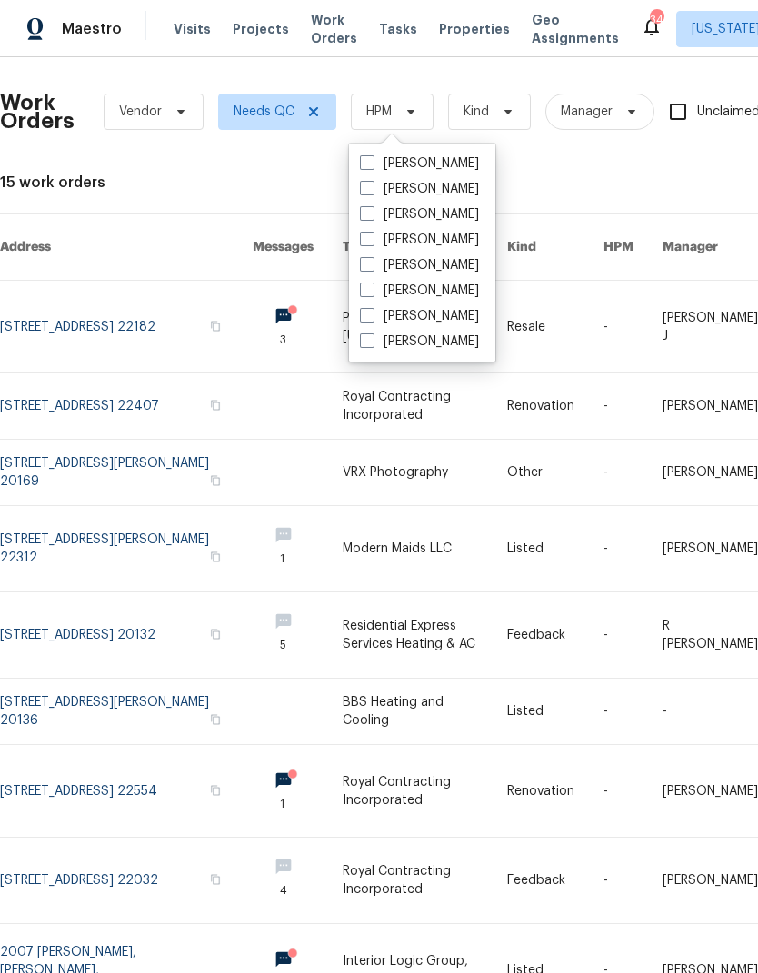
click at [369, 313] on span at bounding box center [367, 315] width 15 height 15
click at [369, 313] on input "[PERSON_NAME]" at bounding box center [366, 313] width 12 height 12
checkbox input "true"
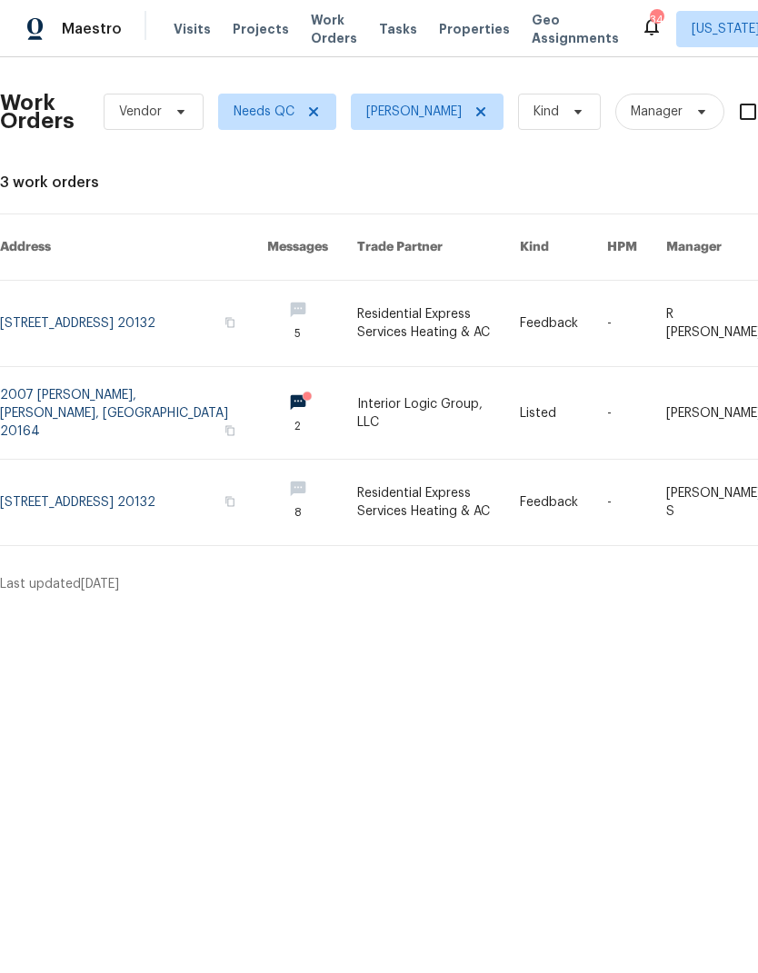
click at [267, 388] on link at bounding box center [312, 413] width 90 height 92
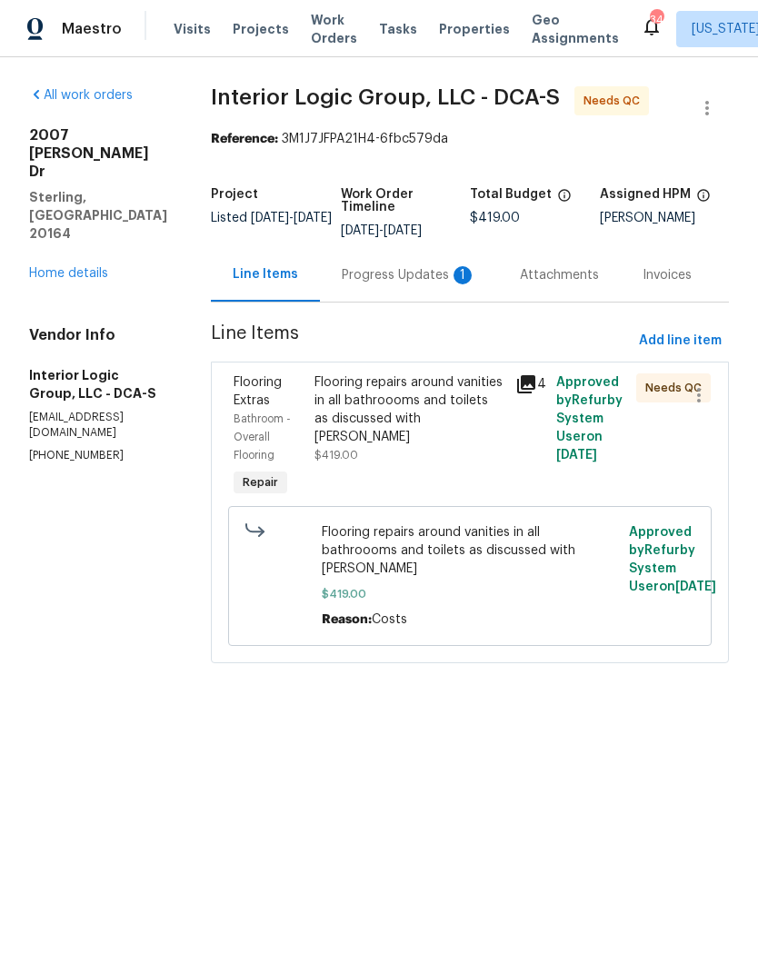
click at [413, 284] on div "Progress Updates 1" at bounding box center [409, 275] width 134 height 18
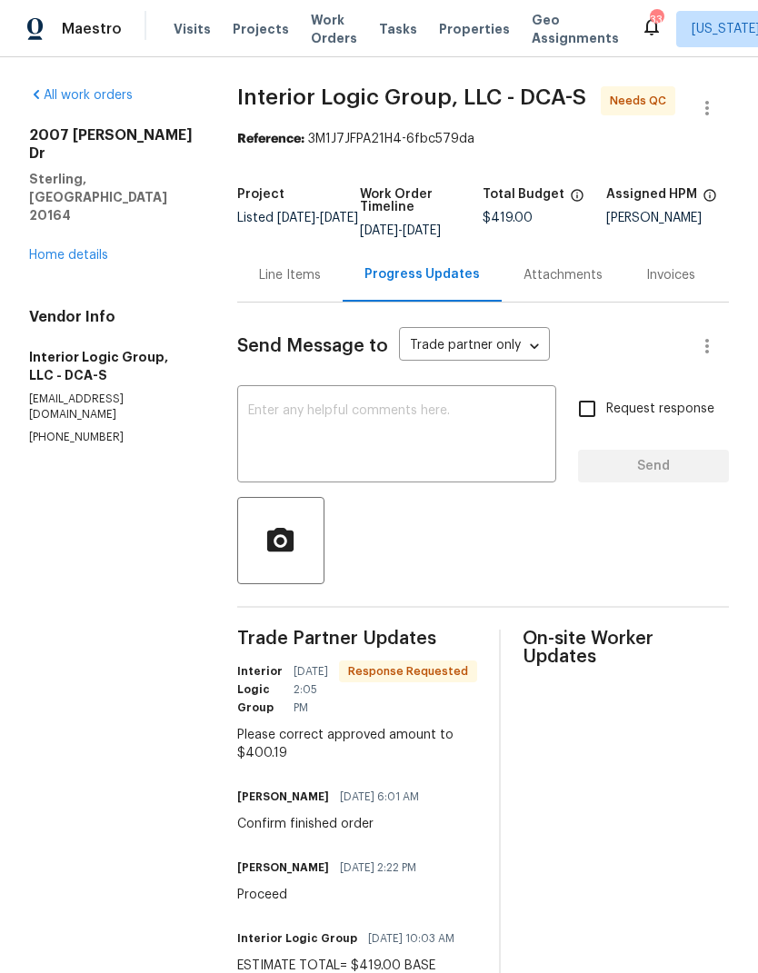
click at [321, 281] on div "Line Items" at bounding box center [290, 275] width 62 height 18
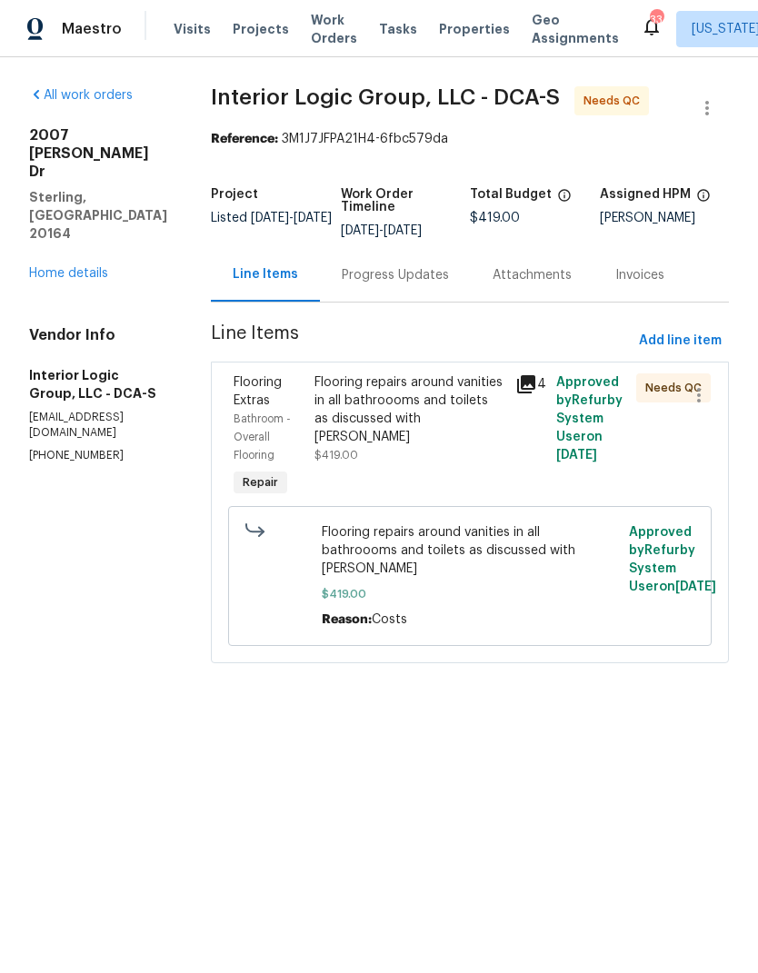
click at [535, 393] on icon at bounding box center [526, 384] width 18 height 18
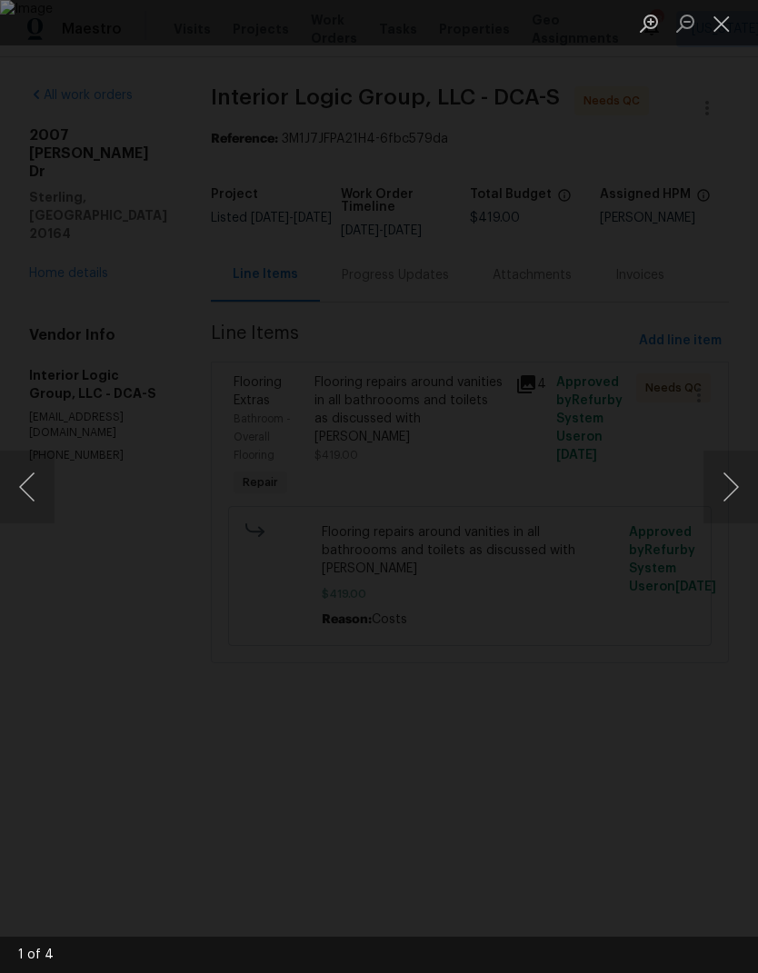
click at [721, 490] on button "Next image" at bounding box center [730, 487] width 55 height 73
click at [735, 493] on button "Next image" at bounding box center [730, 487] width 55 height 73
click at [723, 497] on button "Next image" at bounding box center [730, 487] width 55 height 73
click at [721, 482] on button "Next image" at bounding box center [730, 487] width 55 height 73
click at [30, 508] on button "Previous image" at bounding box center [27, 487] width 55 height 73
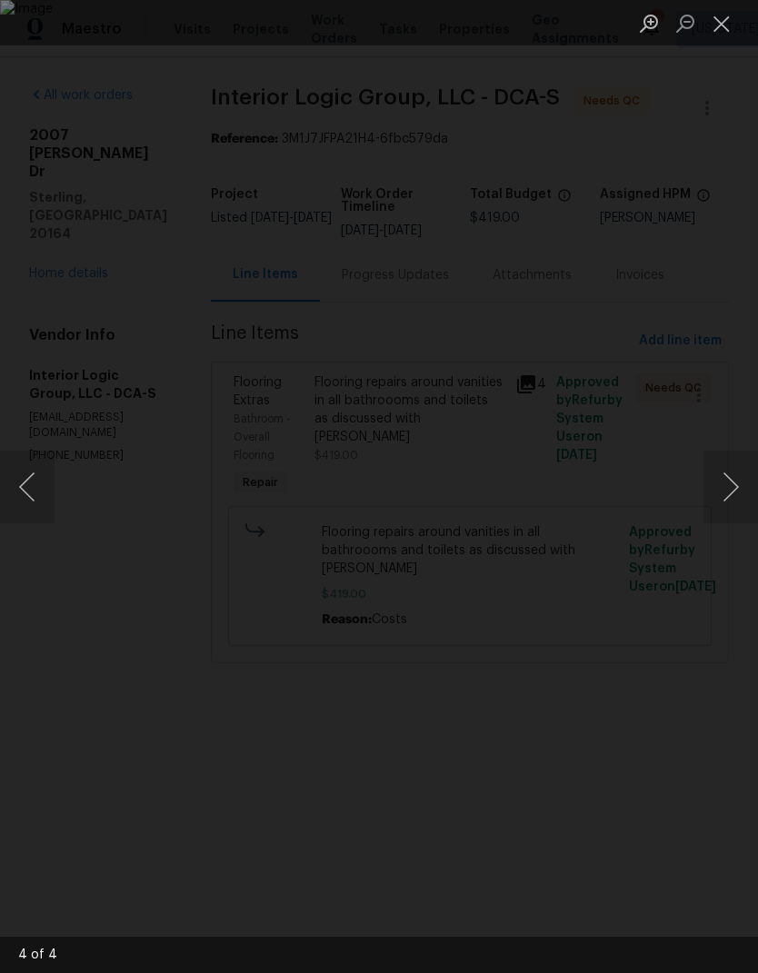
click at [730, 22] on button "Close lightbox" at bounding box center [721, 23] width 36 height 32
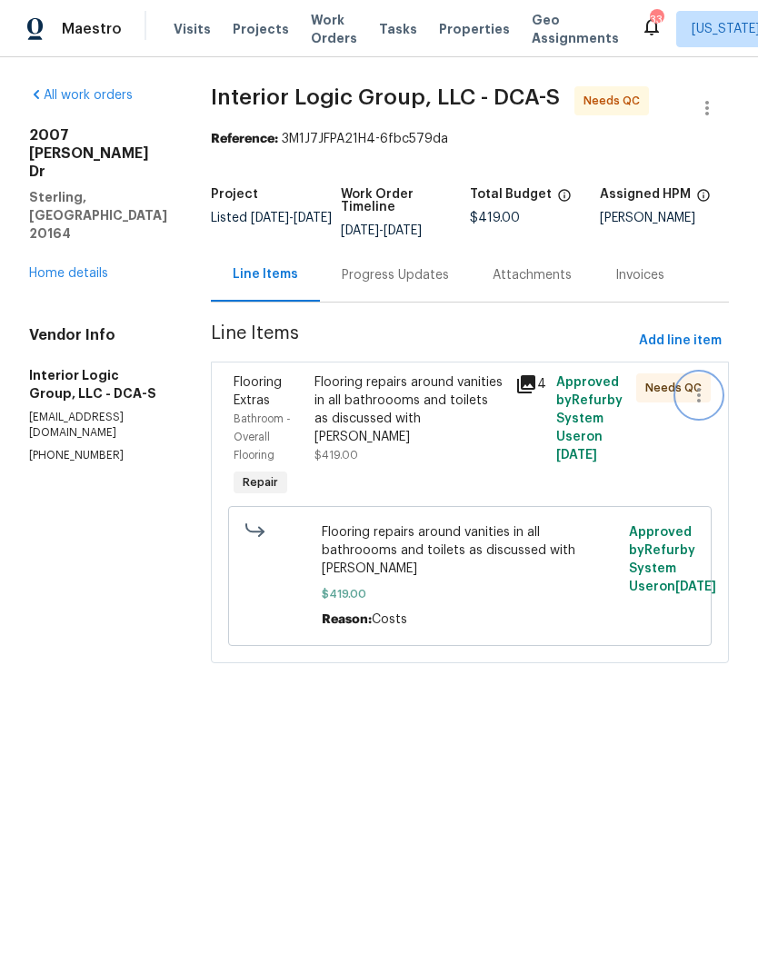
click at [707, 406] on icon "button" at bounding box center [699, 395] width 22 height 22
click at [703, 481] on div at bounding box center [379, 486] width 758 height 973
click at [705, 96] on button "button" at bounding box center [707, 108] width 44 height 44
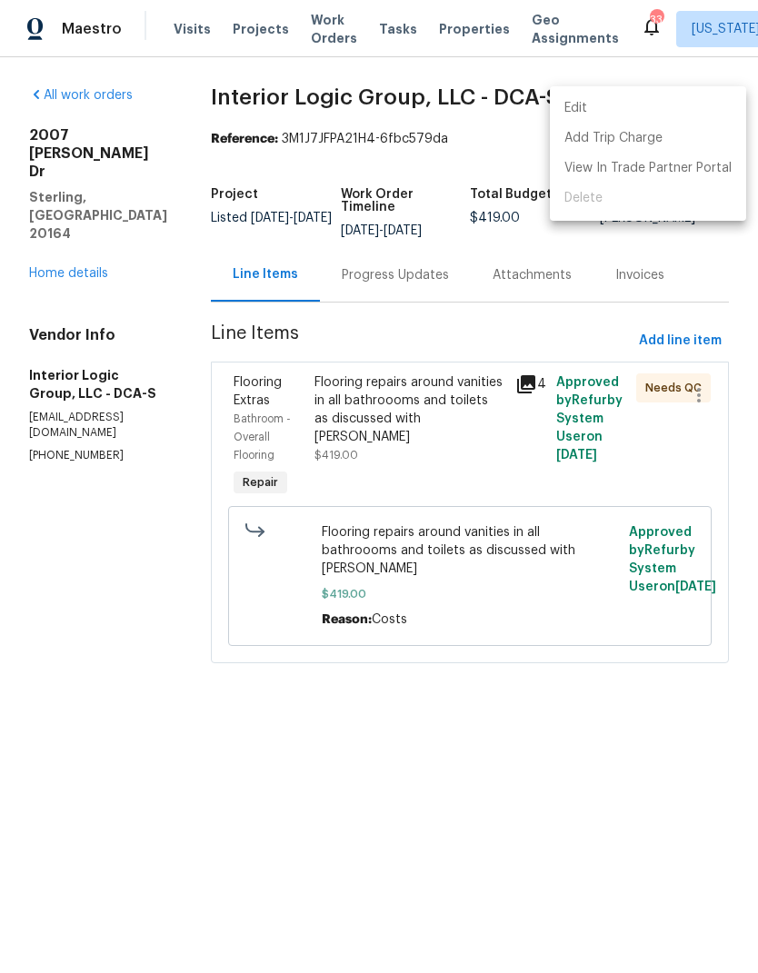
click at [570, 816] on div at bounding box center [379, 486] width 758 height 973
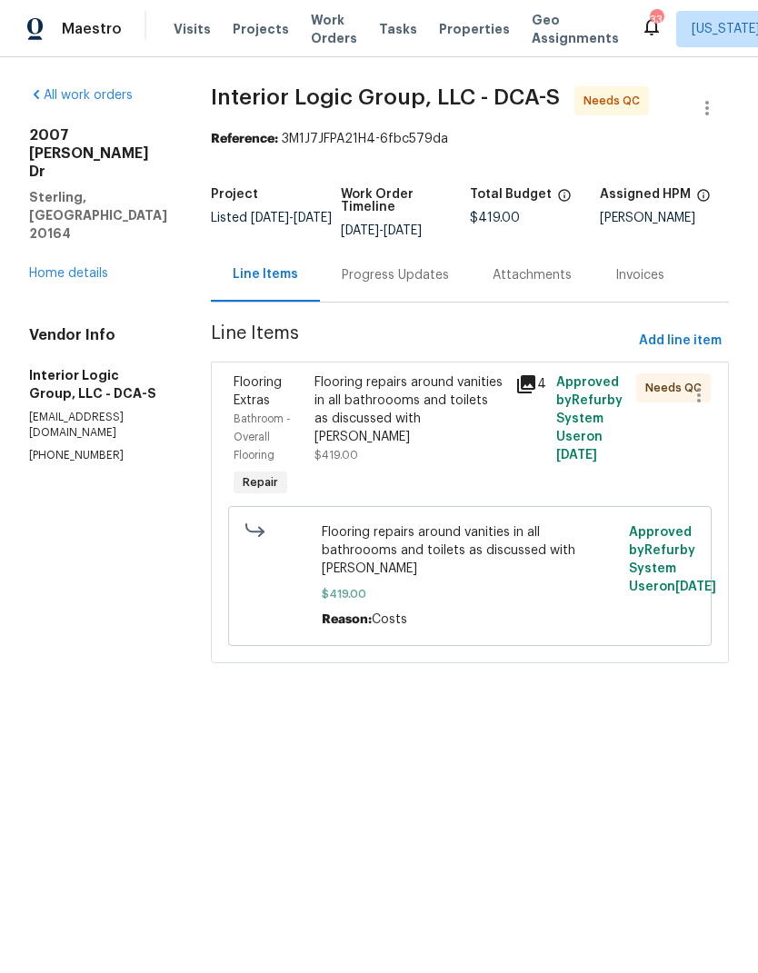
click at [80, 267] on link "Home details" at bounding box center [68, 273] width 79 height 13
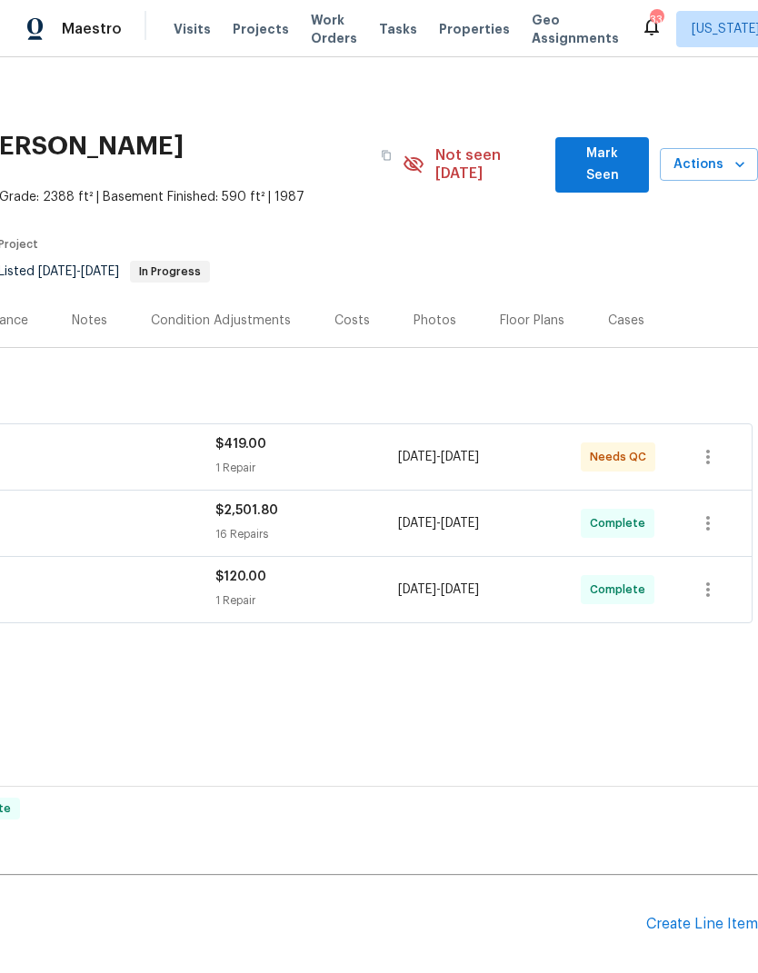
scroll to position [0, 269]
click at [719, 446] on icon "button" at bounding box center [708, 457] width 22 height 22
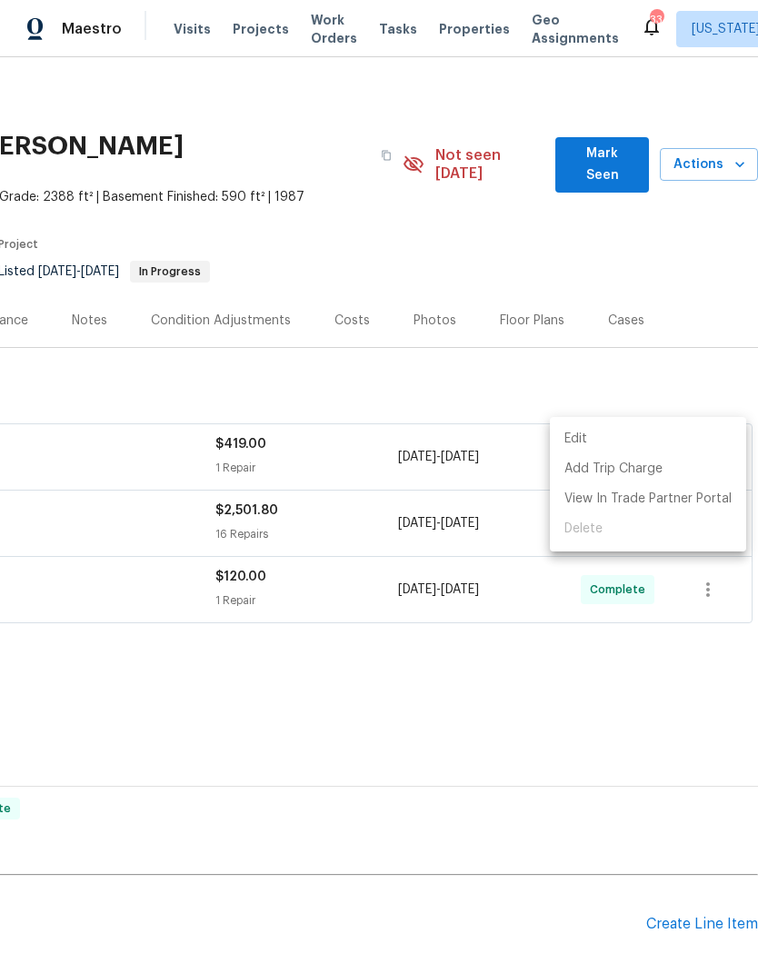
click at [625, 829] on div at bounding box center [379, 486] width 758 height 973
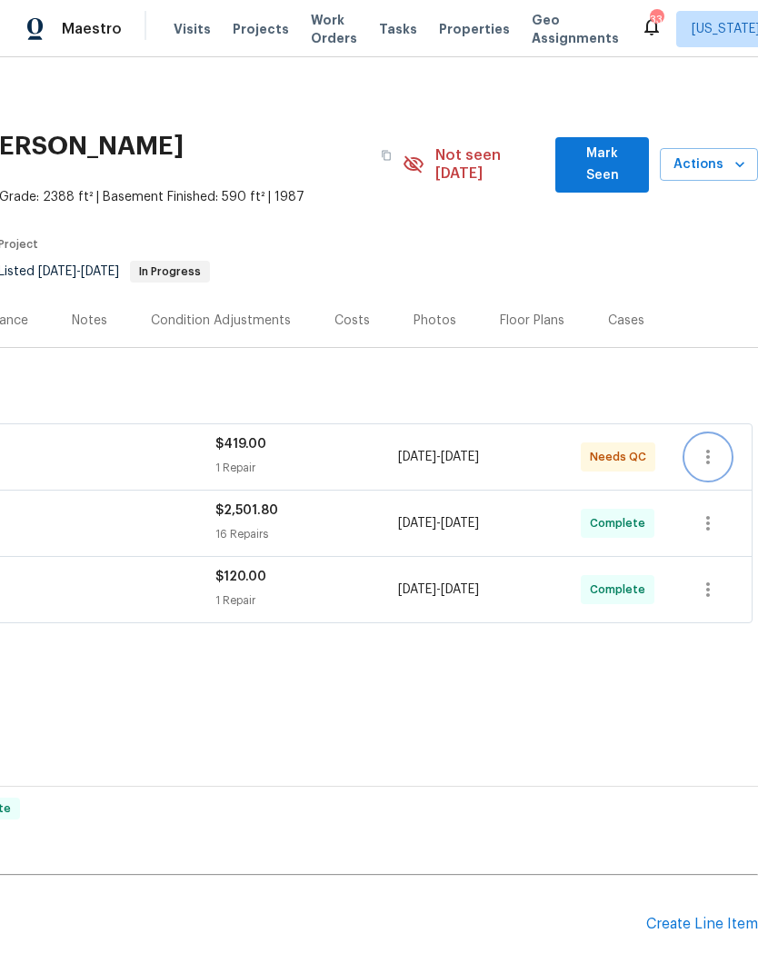
click at [720, 441] on button "button" at bounding box center [708, 457] width 44 height 44
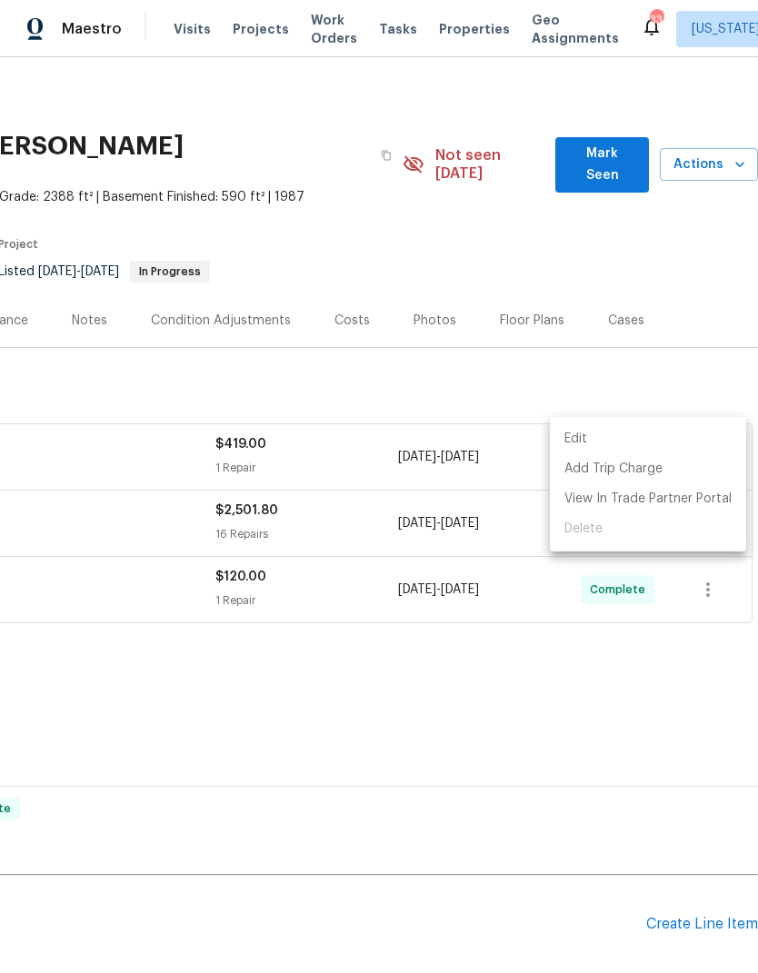
click at [651, 752] on div at bounding box center [379, 486] width 758 height 973
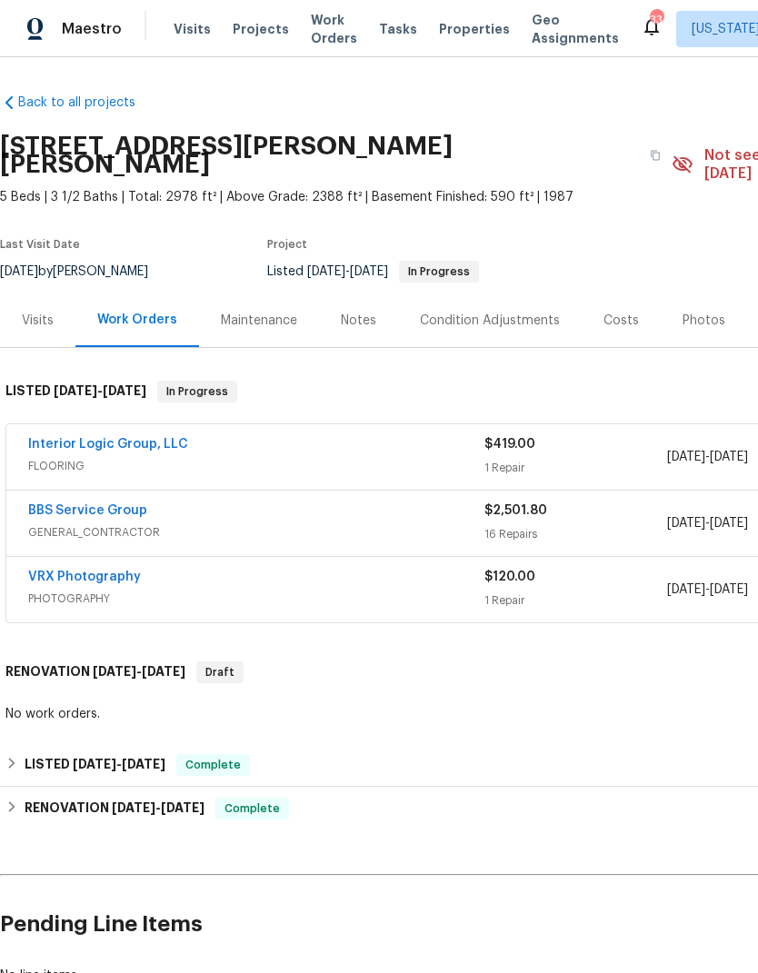
scroll to position [0, 0]
click at [60, 438] on link "Interior Logic Group, LLC" at bounding box center [108, 444] width 160 height 13
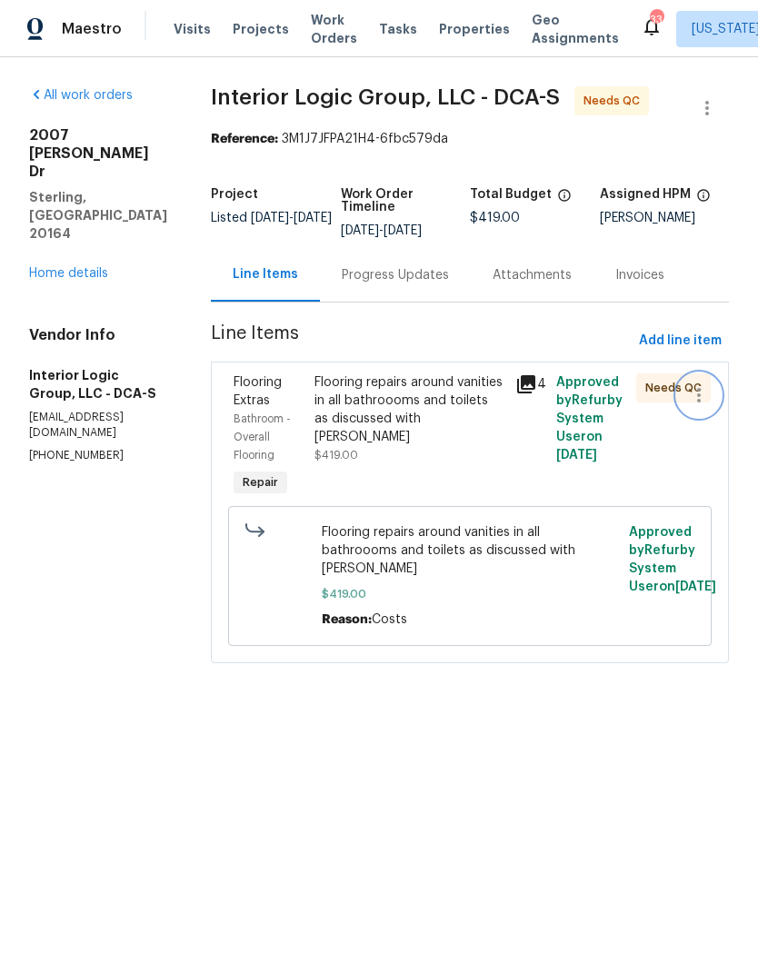
click at [710, 397] on icon "button" at bounding box center [699, 395] width 22 height 22
click at [701, 483] on div at bounding box center [379, 486] width 758 height 973
click at [703, 103] on icon "button" at bounding box center [707, 108] width 22 height 22
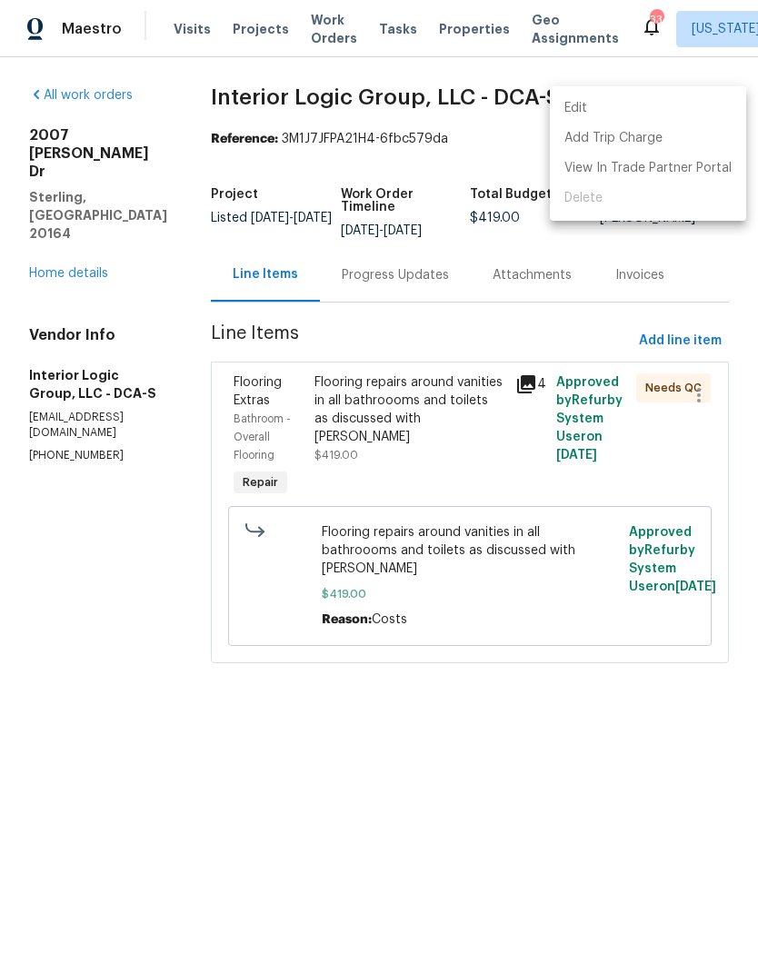
click at [657, 900] on div at bounding box center [379, 486] width 758 height 973
